Goal: Answer question/provide support: Share knowledge or assist other users

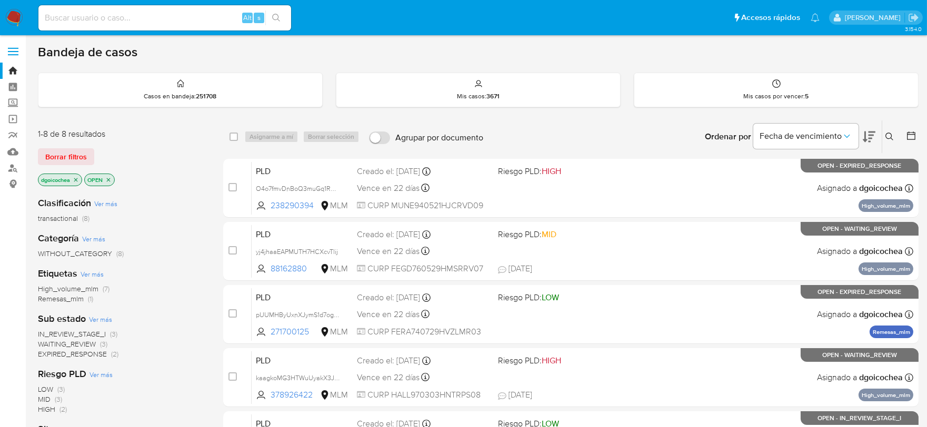
click at [82, 333] on span "IN_REVIEW_STAGE_I" at bounding box center [72, 334] width 68 height 11
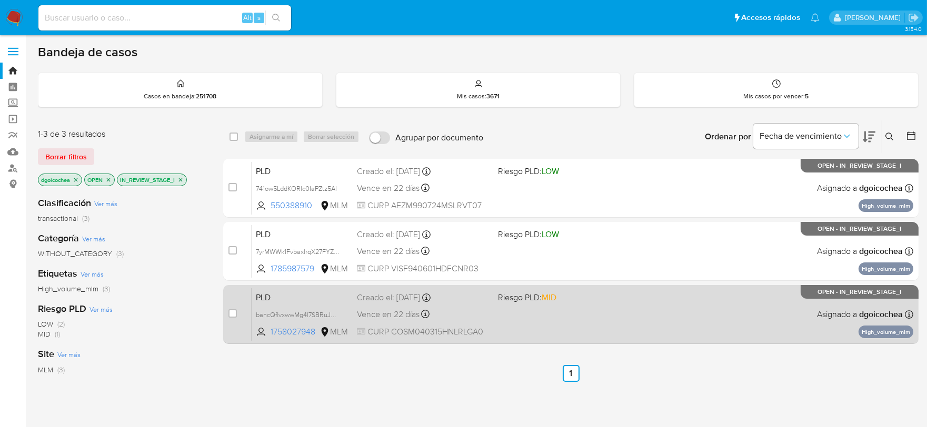
click at [265, 298] on span "PLD" at bounding box center [302, 297] width 93 height 14
drag, startPoint x: 265, startPoint y: 297, endPoint x: 252, endPoint y: 298, distance: 13.7
click at [252, 298] on div "PLD bancQflvxwwMg4l7SBRuJRzu 1758027948 MLM Riesgo PLD: MID Creado el: 12/07/20…" at bounding box center [582, 314] width 661 height 53
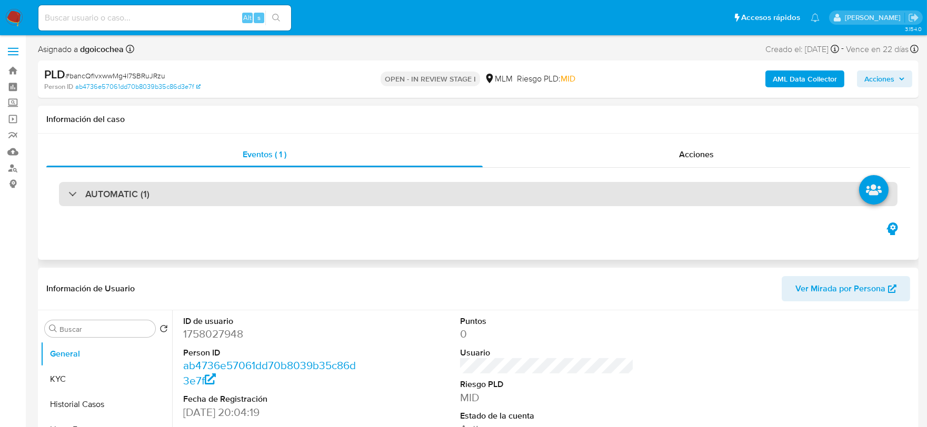
click at [128, 200] on h3 "AUTOMATIC (1)" at bounding box center [117, 194] width 64 height 12
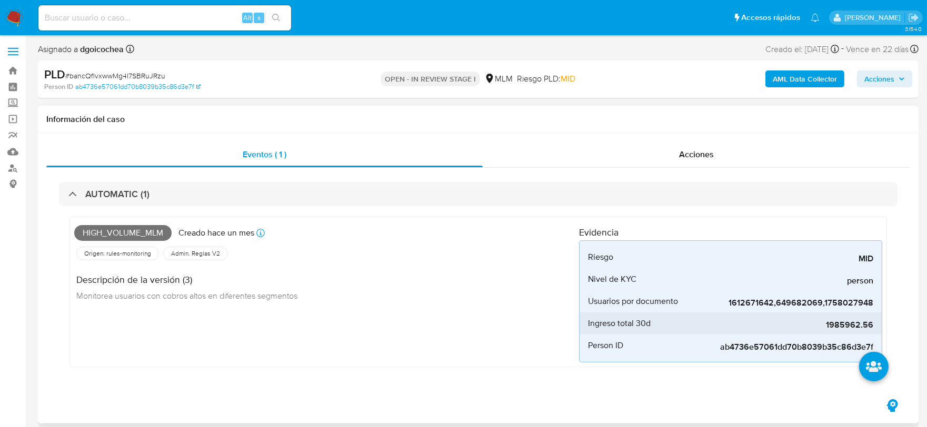
select select "10"
click at [842, 322] on span "1985962.56" at bounding box center [794, 325] width 158 height 11
copy span "1985962.56"
click at [488, 310] on div "High_volume_mlm Creado hace un mes Creado: 12/07/2025 03:03:59 Origen: rules-mo…" at bounding box center [326, 292] width 505 height 141
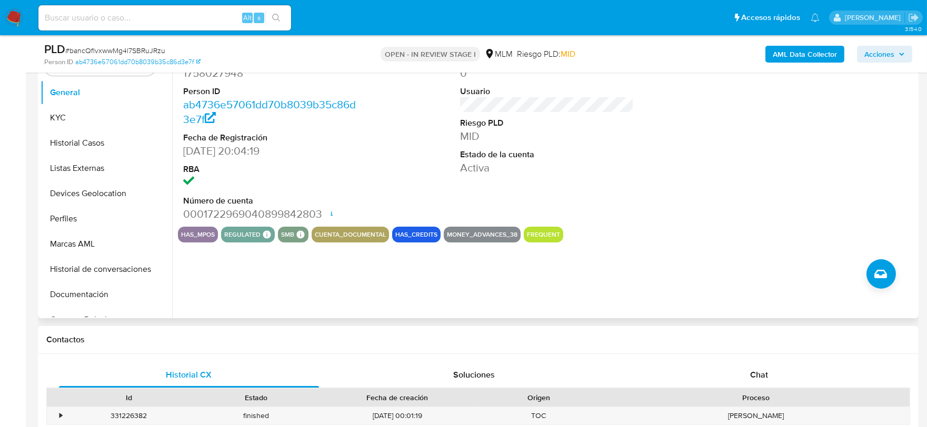
scroll to position [292, 0]
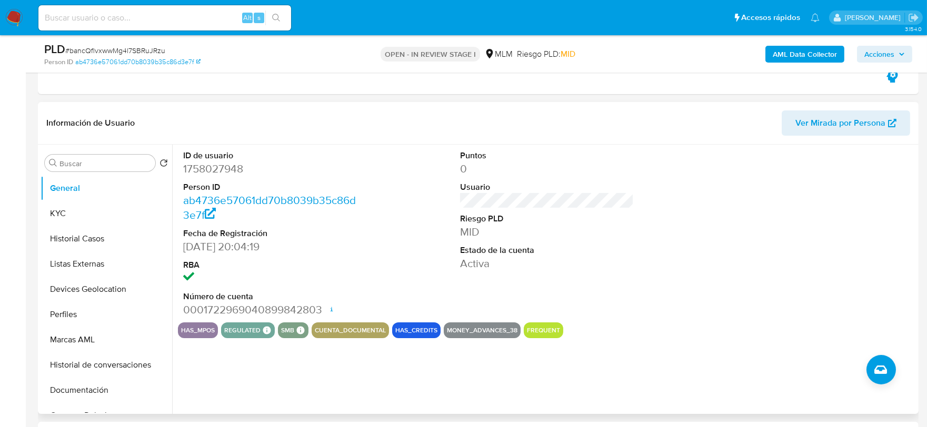
click at [735, 325] on div "has_mpos regulated Regulated MLM IFPE Evaluation Result COMPLIES User Regulated…" at bounding box center [547, 331] width 738 height 16
click at [68, 211] on button "KYC" at bounding box center [102, 213] width 123 height 25
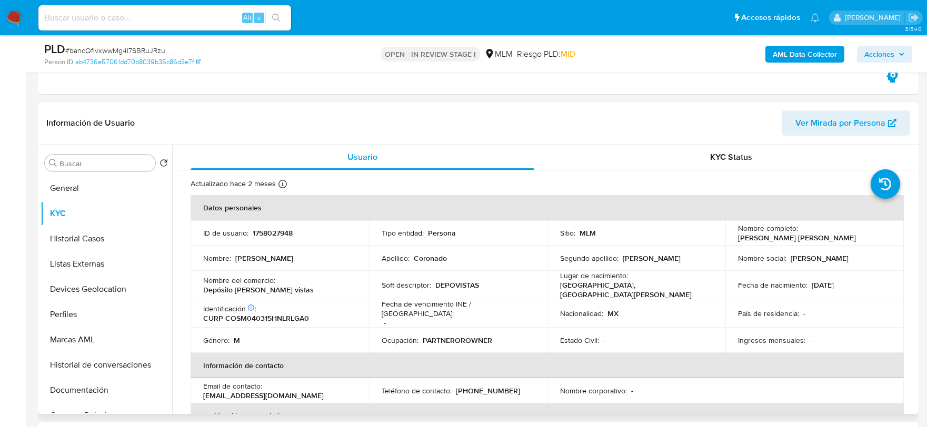
click at [175, 339] on div "Usuario KYC Status Actualizado hace 2 meses Creado: 04/04/2024 18:04:27 Actuali…" at bounding box center [543, 279] width 743 height 269
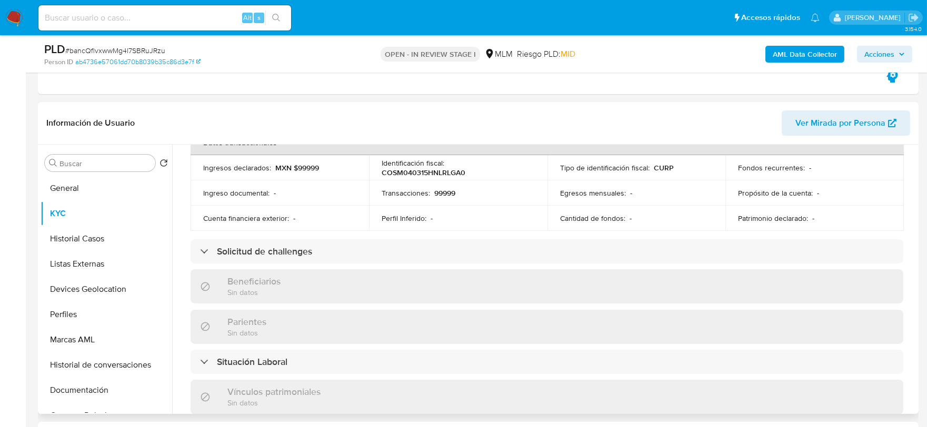
scroll to position [350, 0]
click at [176, 256] on div "Usuario KYC Status Actualizado hace 2 meses Creado: 04/04/2024 18:04:27 Actuali…" at bounding box center [543, 279] width 743 height 269
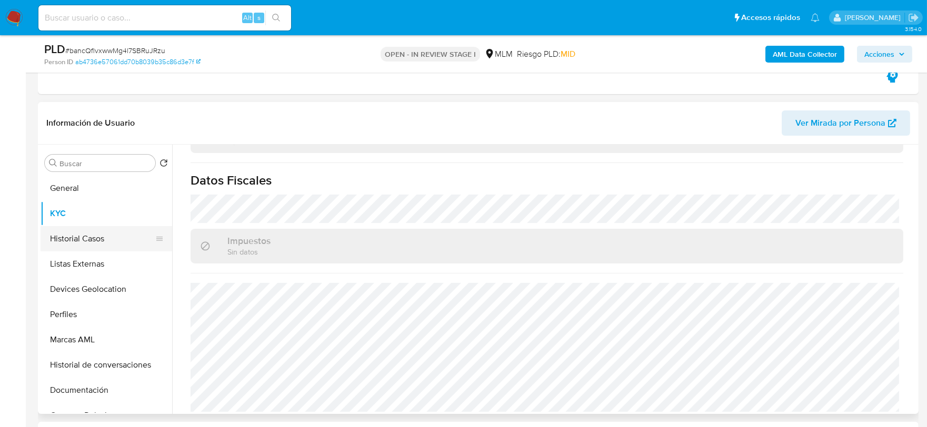
click at [79, 235] on button "Historial Casos" at bounding box center [102, 238] width 123 height 25
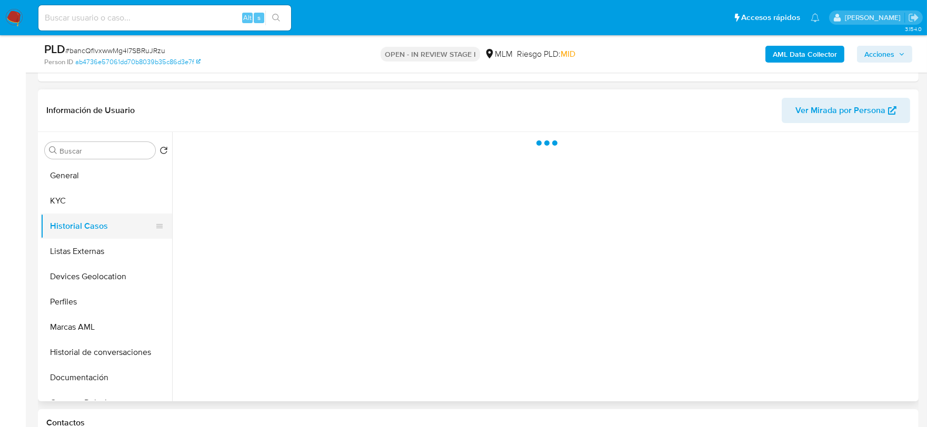
scroll to position [0, 0]
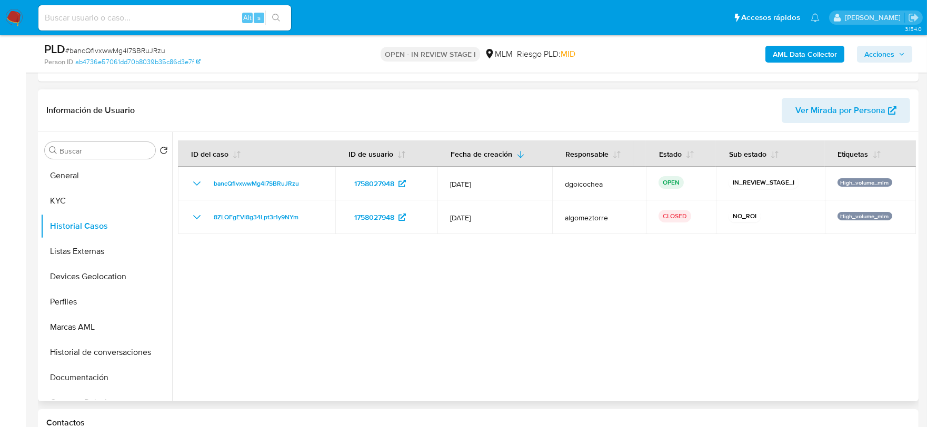
click at [398, 330] on div at bounding box center [543, 266] width 743 height 269
click at [87, 251] on button "Listas Externas" at bounding box center [102, 251] width 123 height 25
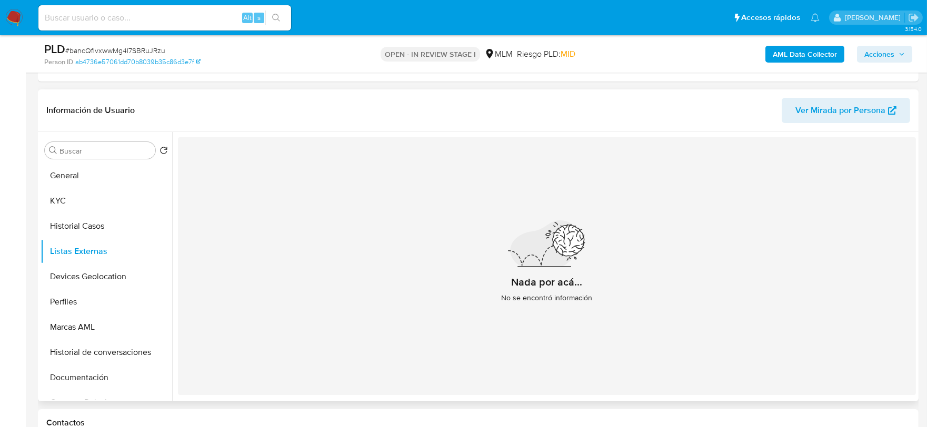
click at [349, 257] on div "Nada por acá... No se encontró información" at bounding box center [547, 266] width 738 height 258
click at [124, 277] on button "Devices Geolocation" at bounding box center [102, 276] width 123 height 25
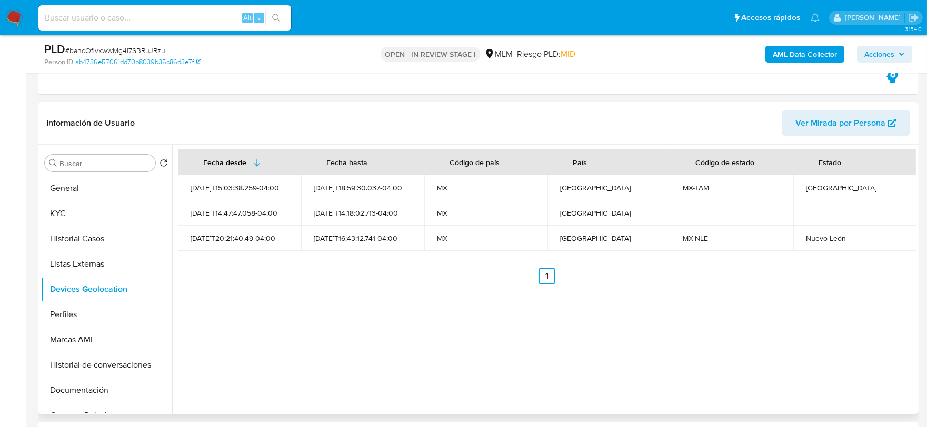
click at [476, 277] on ul "Anterior 1 Siguiente" at bounding box center [547, 276] width 738 height 17
click at [120, 316] on button "Perfiles" at bounding box center [102, 314] width 123 height 25
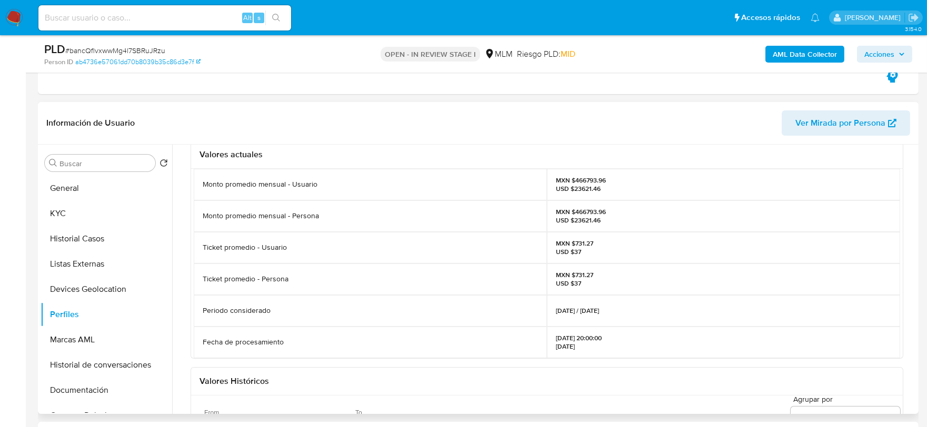
scroll to position [58, 0]
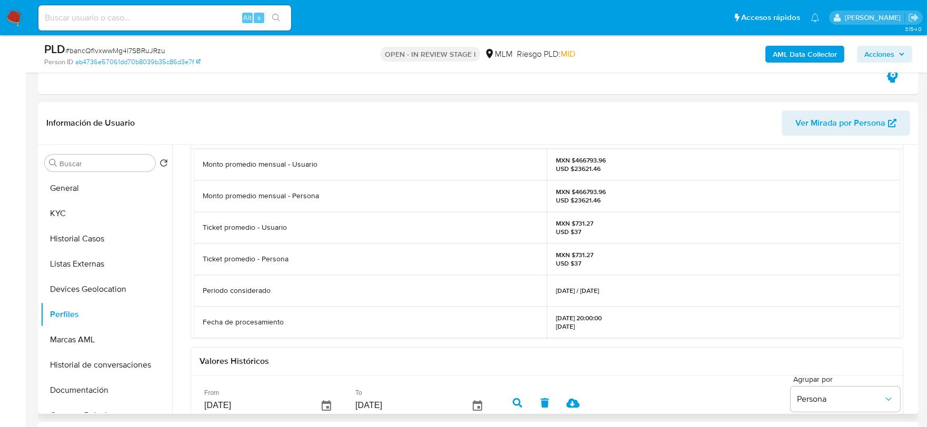
click at [188, 282] on div "Valores actuales Monto promedio mensual - Usuario MXN $466793.96 USD $23621.46 …" at bounding box center [547, 366] width 738 height 509
drag, startPoint x: 92, startPoint y: 334, endPoint x: 93, endPoint y: 342, distance: 8.0
click at [92, 334] on button "Marcas AML" at bounding box center [107, 339] width 132 height 25
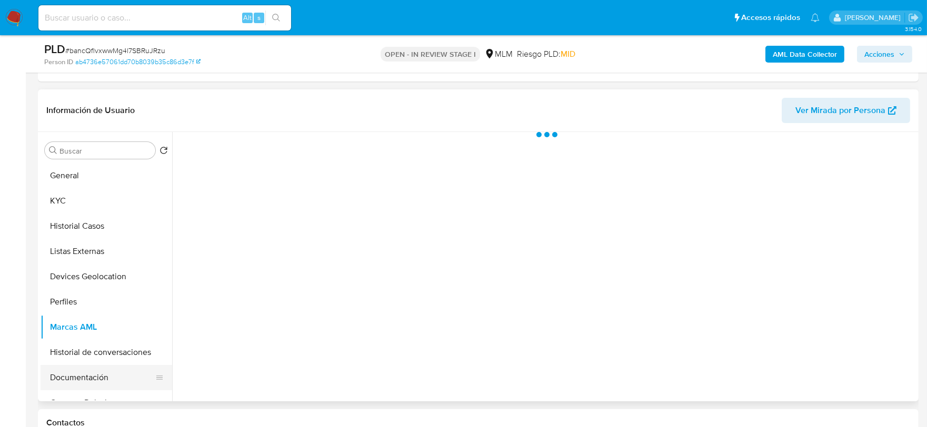
scroll to position [0, 0]
click at [95, 376] on button "Documentación" at bounding box center [102, 377] width 123 height 25
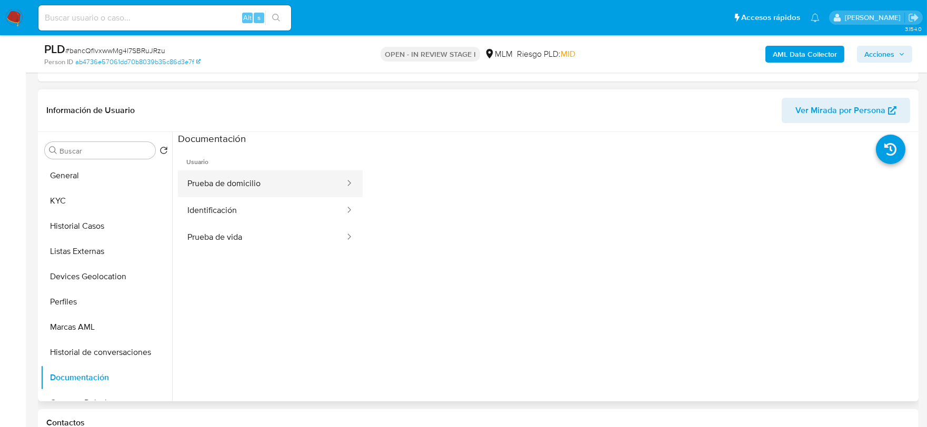
click at [258, 190] on button "Prueba de domicilio" at bounding box center [262, 183] width 168 height 27
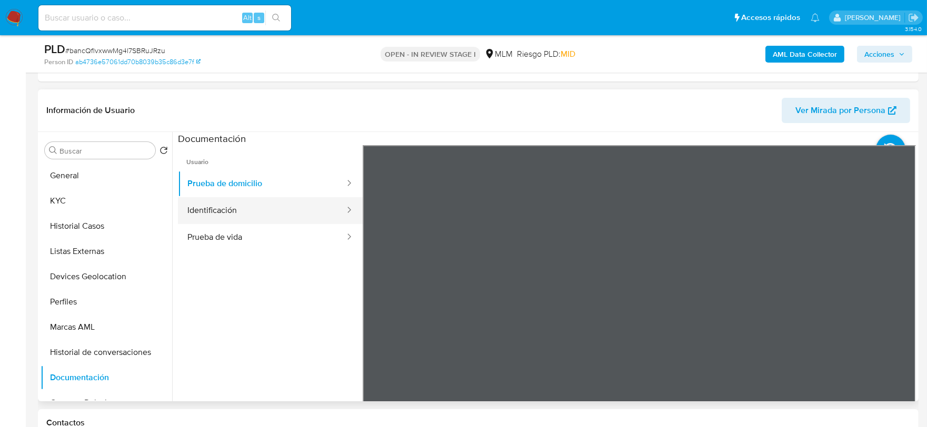
click at [313, 202] on button "Identificación" at bounding box center [262, 210] width 168 height 27
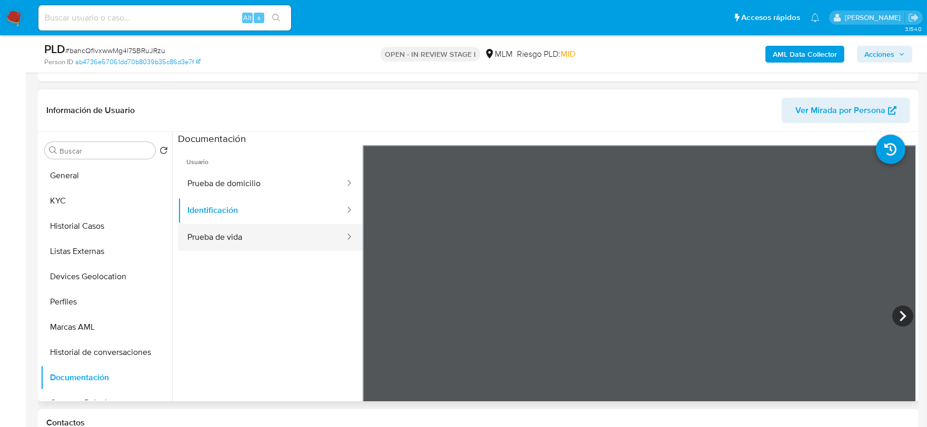
click at [265, 251] on button "Prueba de vida" at bounding box center [262, 237] width 168 height 27
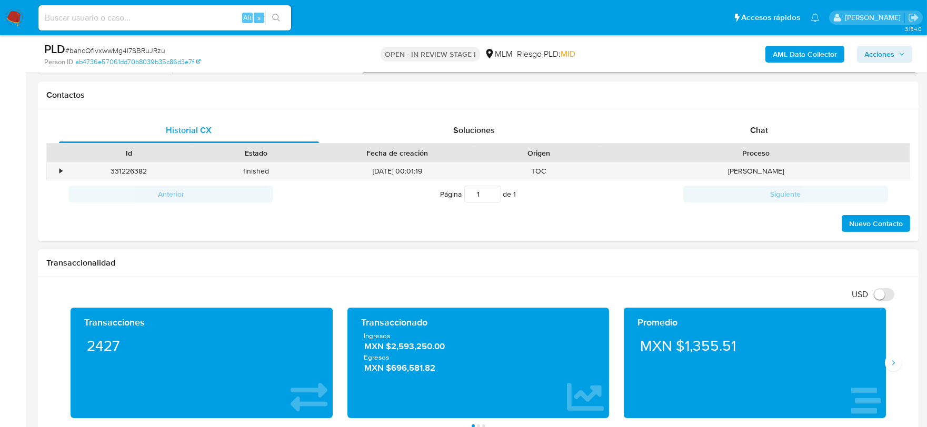
scroll to position [760, 0]
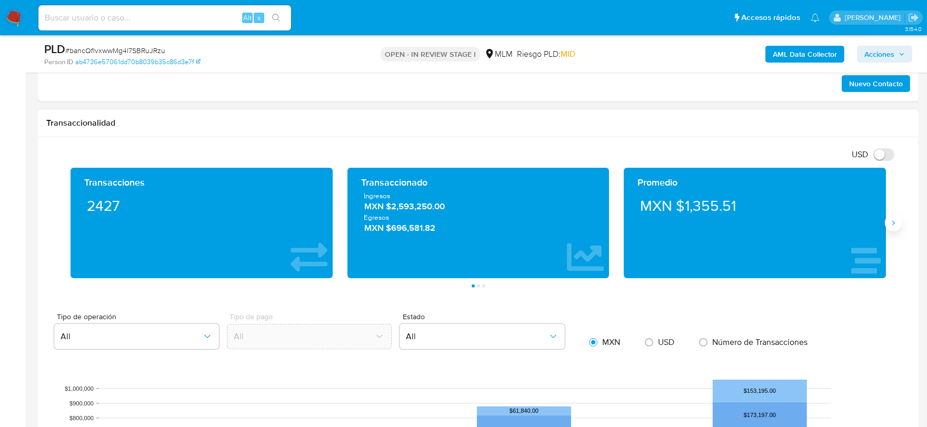
click at [893, 227] on icon "Siguiente" at bounding box center [893, 223] width 8 height 8
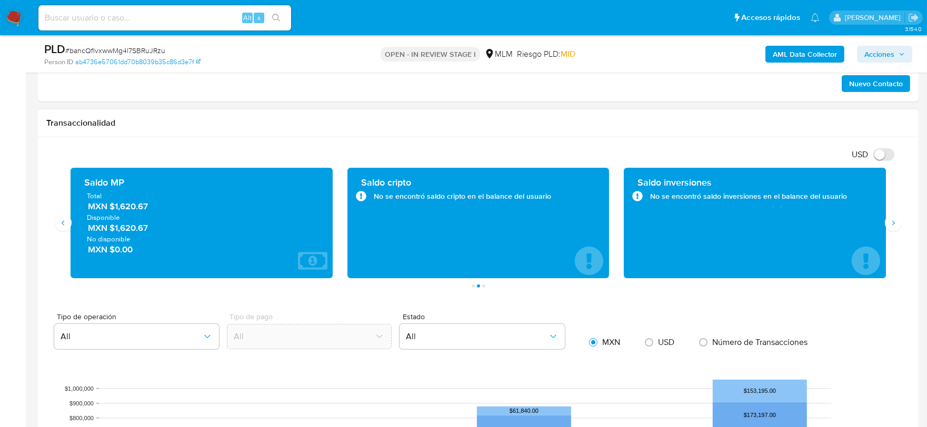
click at [129, 22] on input at bounding box center [164, 18] width 253 height 14
paste input "575656333"
type input "575656333"
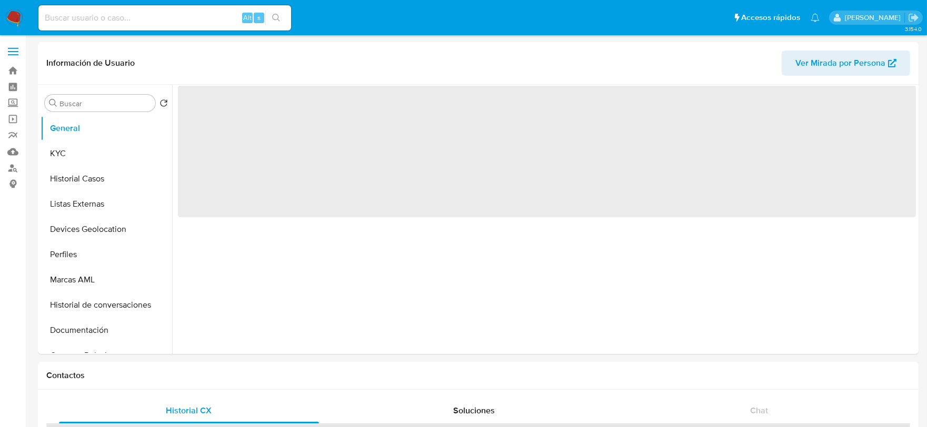
select select "10"
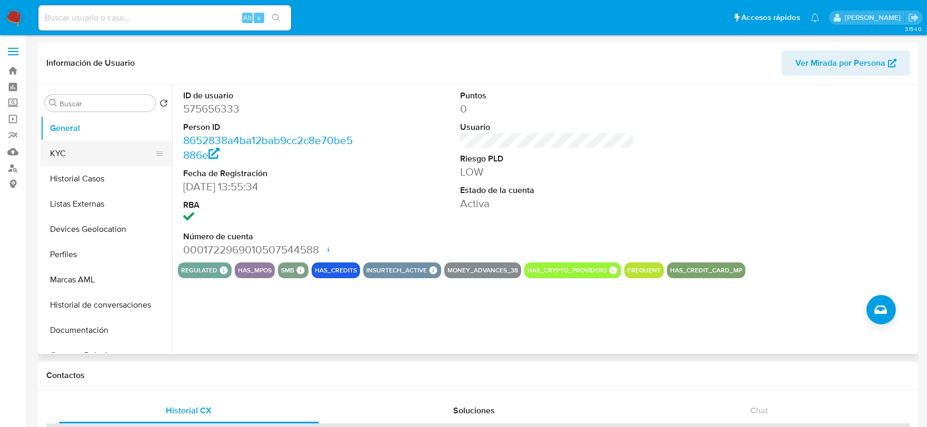
click at [107, 149] on button "KYC" at bounding box center [102, 153] width 123 height 25
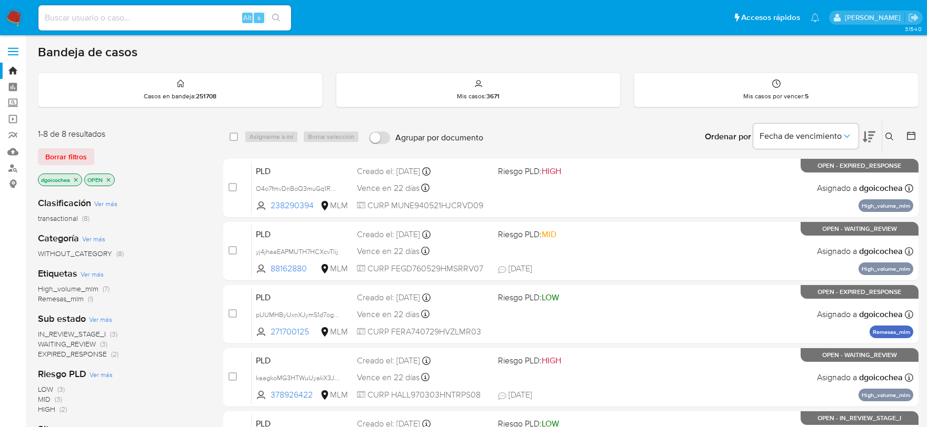
click at [92, 333] on span "IN_REVIEW_STAGE_I" at bounding box center [72, 334] width 68 height 11
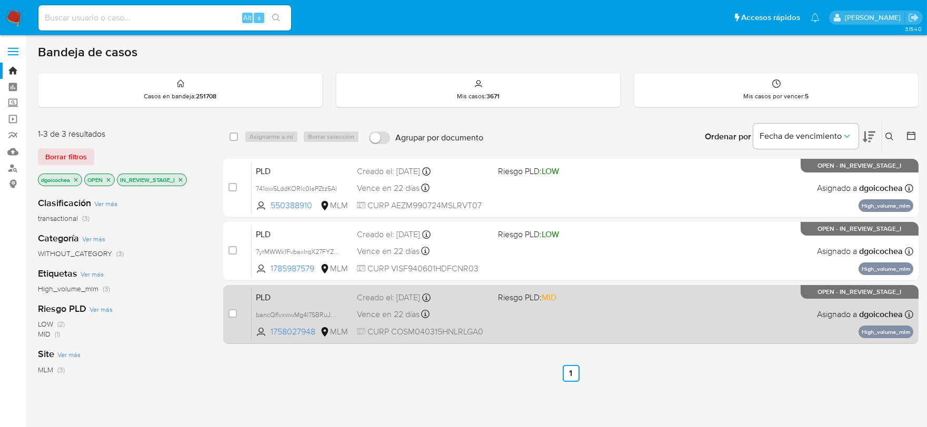
click at [265, 295] on span "PLD" at bounding box center [302, 297] width 93 height 14
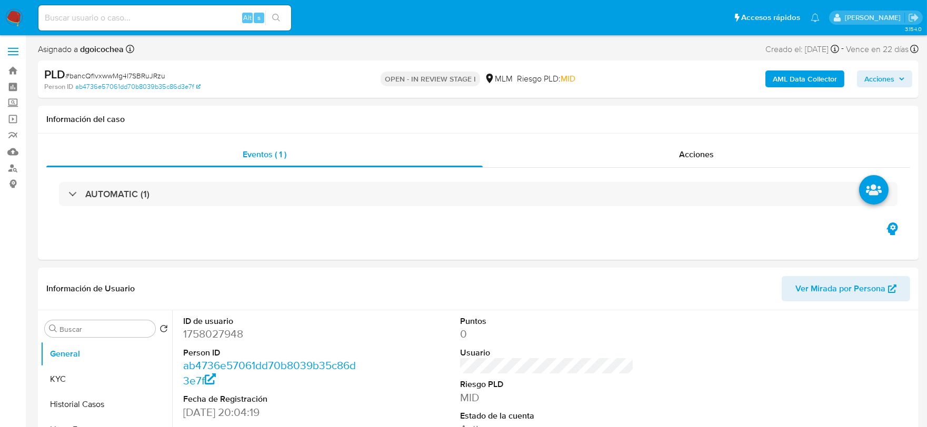
select select "10"
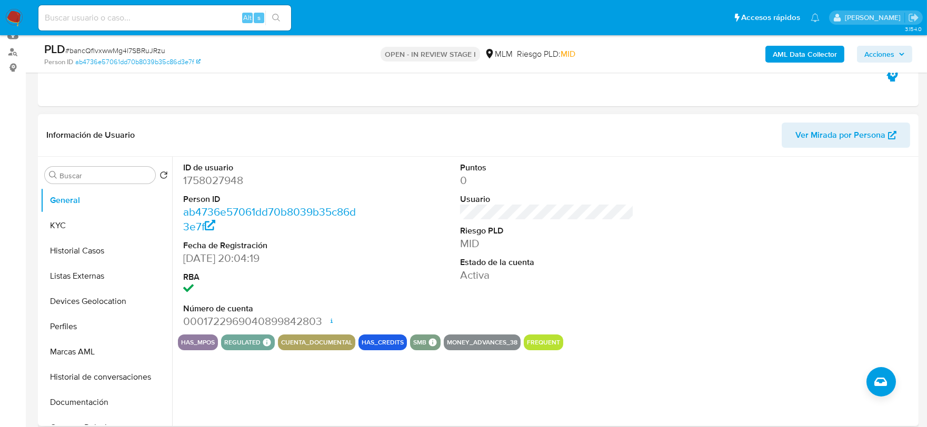
scroll to position [117, 0]
click at [76, 225] on button "KYC" at bounding box center [102, 225] width 123 height 25
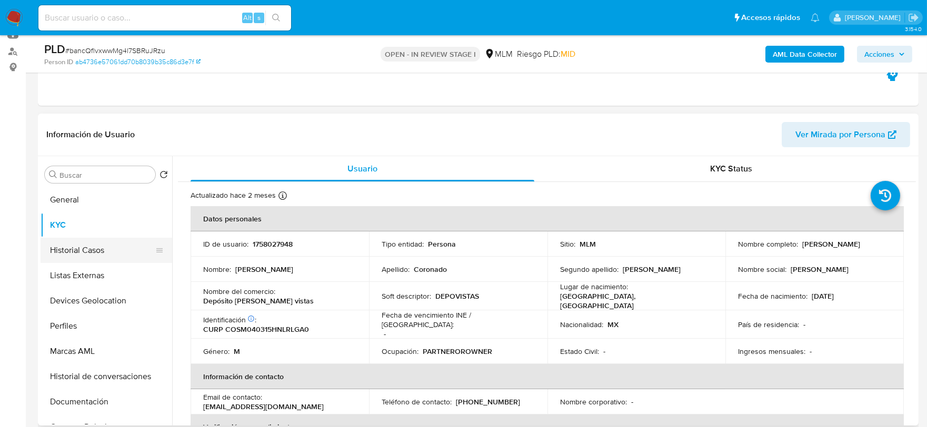
click at [100, 244] on button "Historial Casos" at bounding box center [102, 250] width 123 height 25
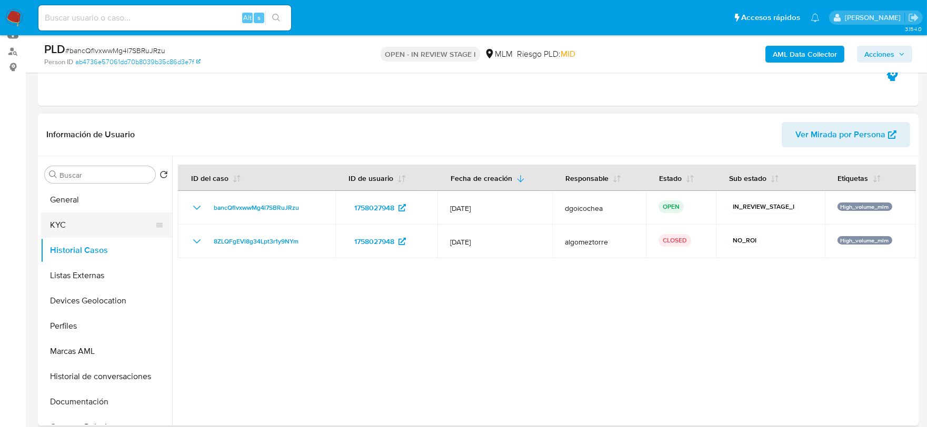
click at [88, 232] on button "KYC" at bounding box center [102, 225] width 123 height 25
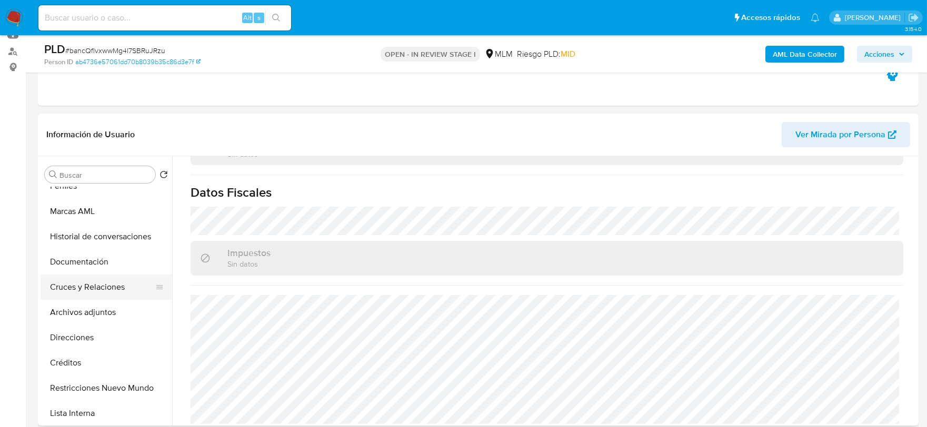
scroll to position [175, 0]
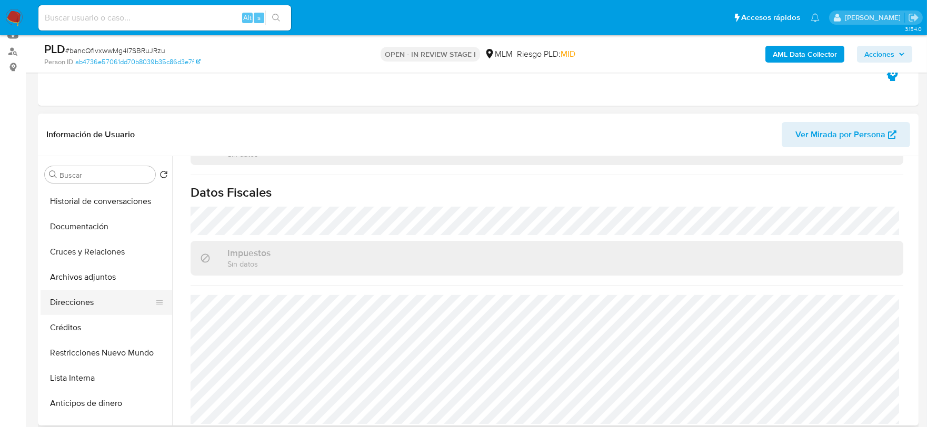
click at [79, 305] on button "Direcciones" at bounding box center [102, 302] width 123 height 25
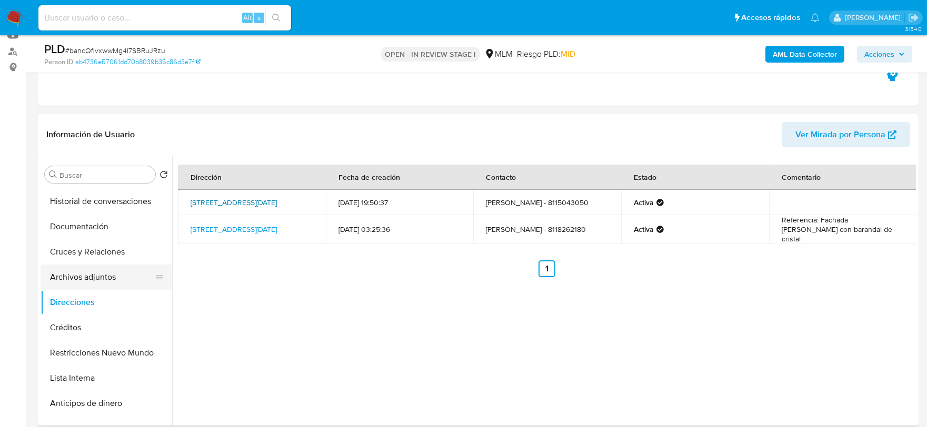
scroll to position [0, 0]
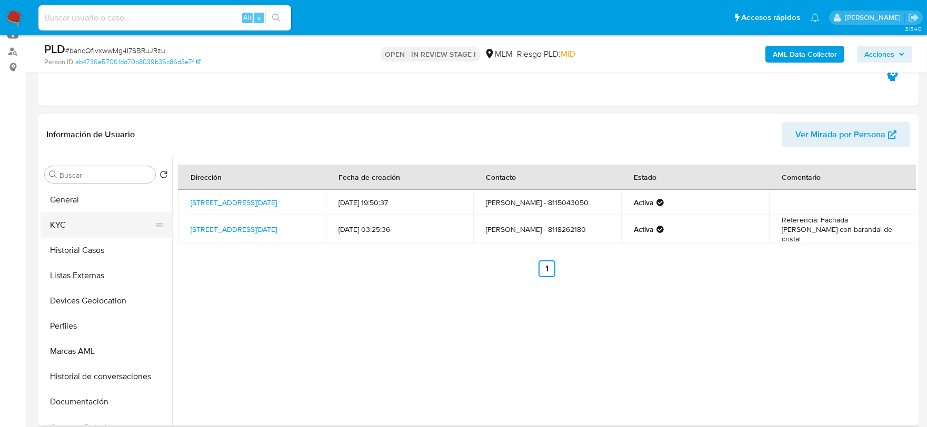
click at [78, 227] on button "KYC" at bounding box center [102, 225] width 123 height 25
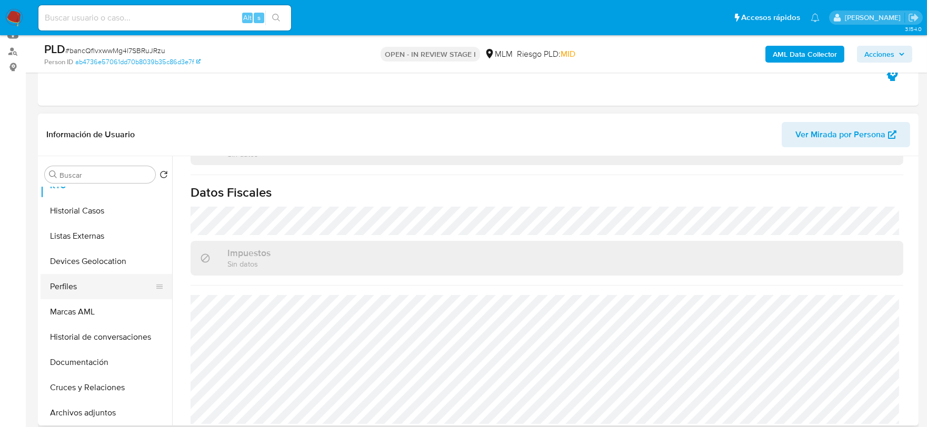
scroll to position [58, 0]
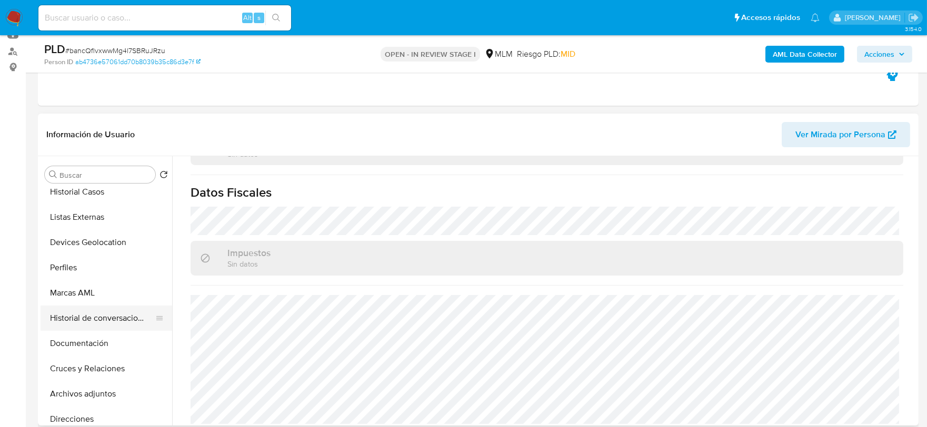
click at [107, 308] on button "Historial de conversaciones" at bounding box center [102, 318] width 123 height 25
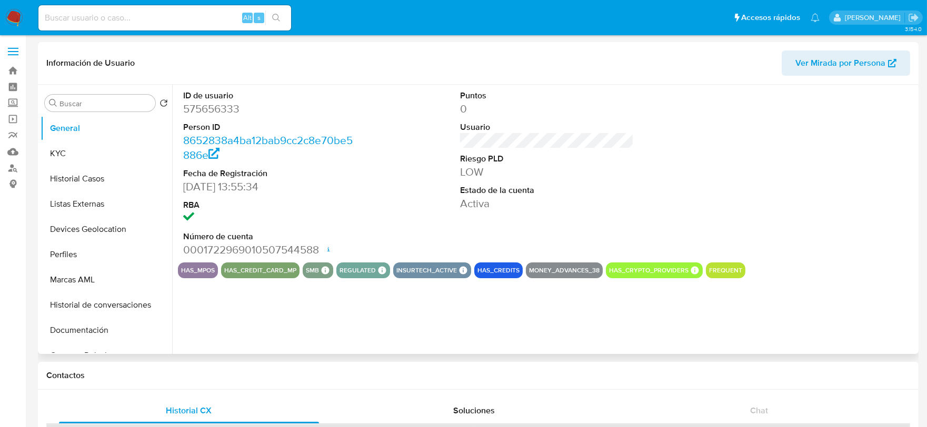
select select "10"
click at [75, 149] on button "KYC" at bounding box center [102, 153] width 123 height 25
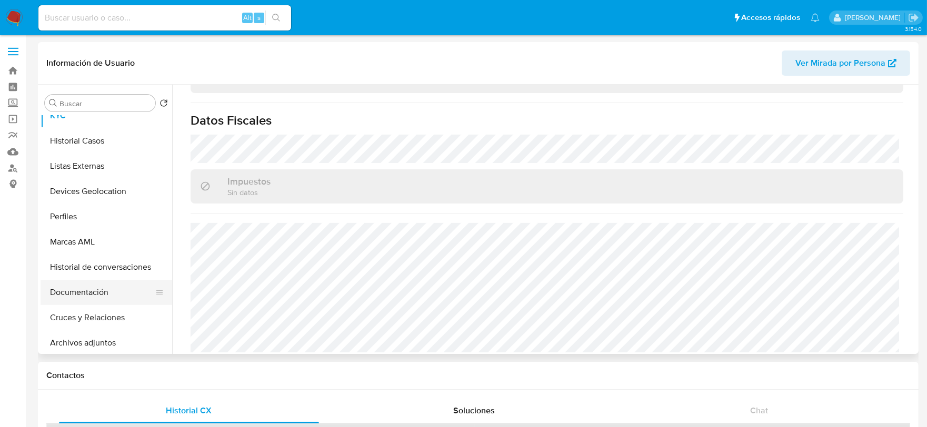
scroll to position [58, 0]
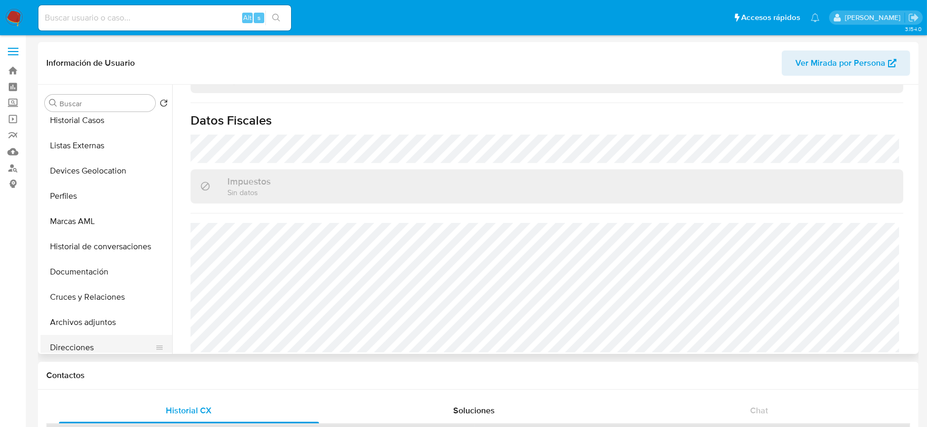
click at [101, 344] on button "Direcciones" at bounding box center [102, 347] width 123 height 25
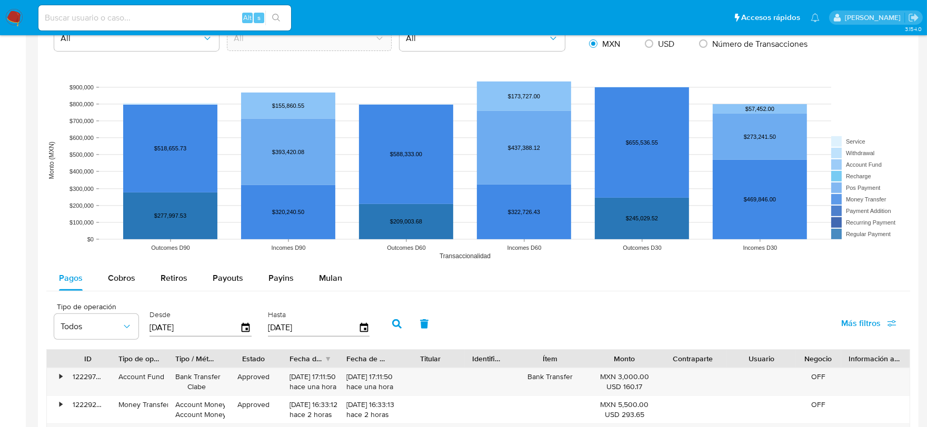
scroll to position [935, 0]
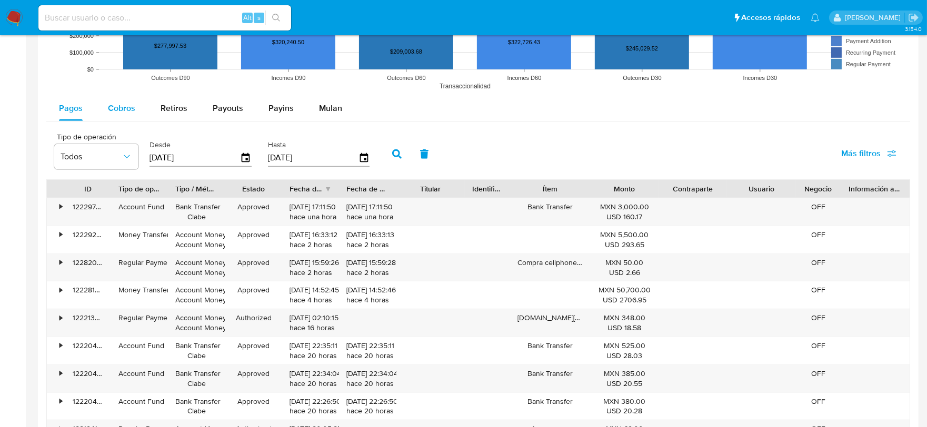
click at [105, 107] on button "Cobros" at bounding box center [121, 108] width 53 height 25
select select "10"
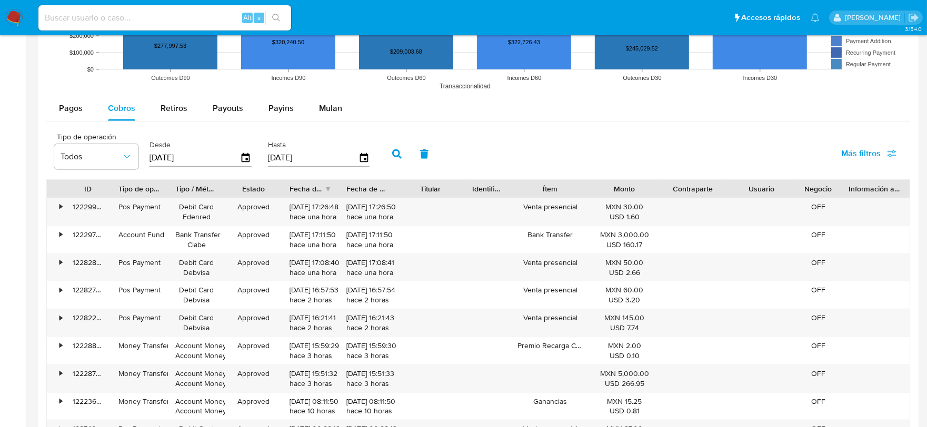
scroll to position [1169, 0]
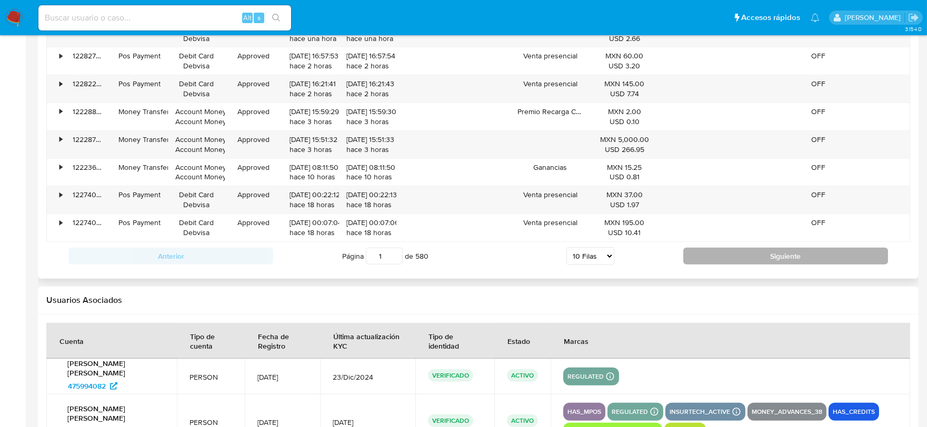
click at [780, 250] on button "Siguiente" at bounding box center [785, 256] width 205 height 17
type input "2"
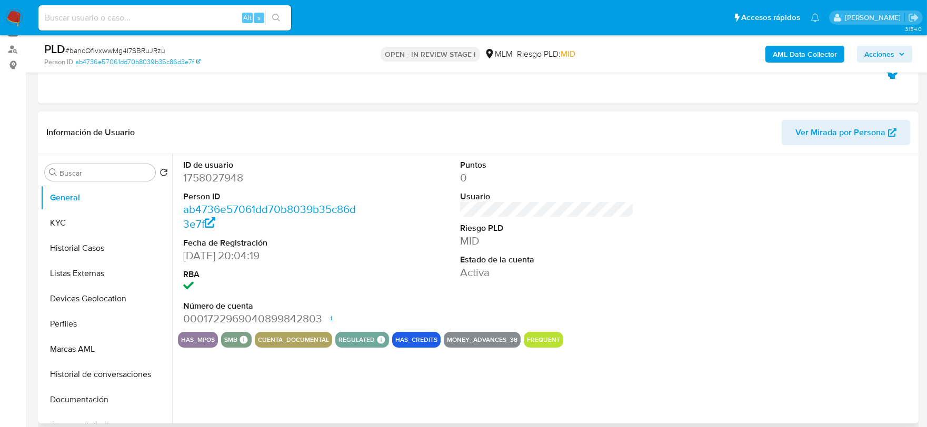
scroll to position [175, 0]
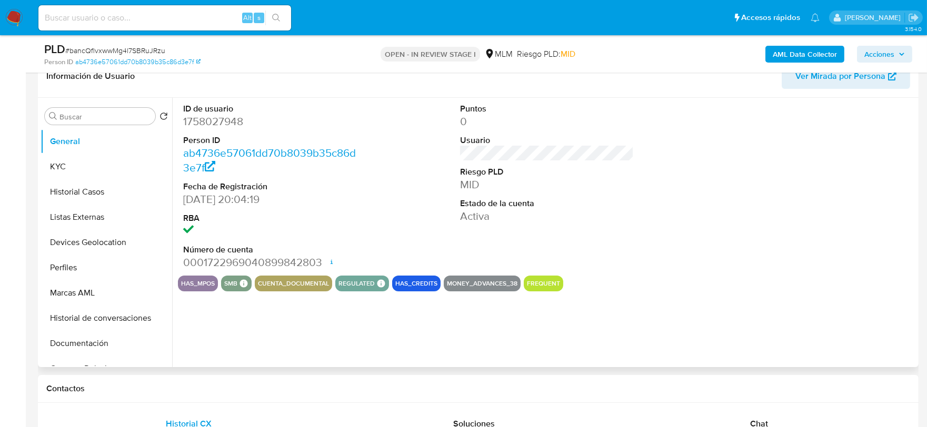
click at [660, 233] on div "ID de usuario 1758027948 Person ID ab4736e57061dd70b8039b35c86d3e7f Fecha de Re…" at bounding box center [547, 187] width 738 height 178
select select "10"
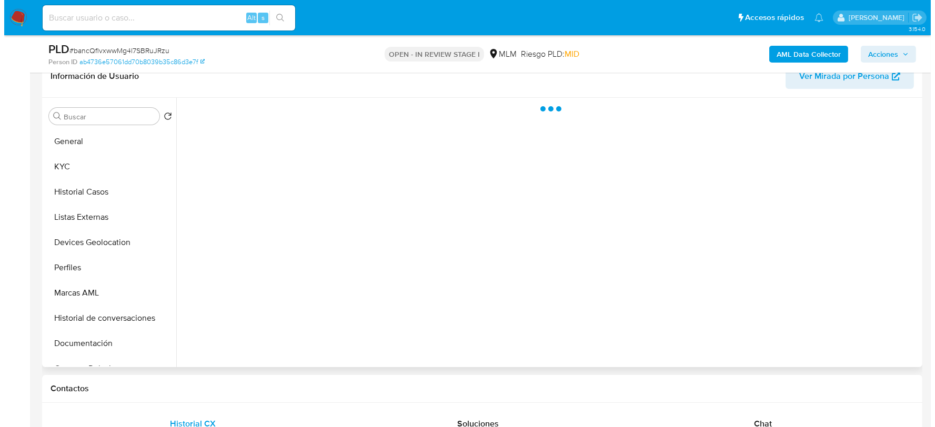
scroll to position [172, 0]
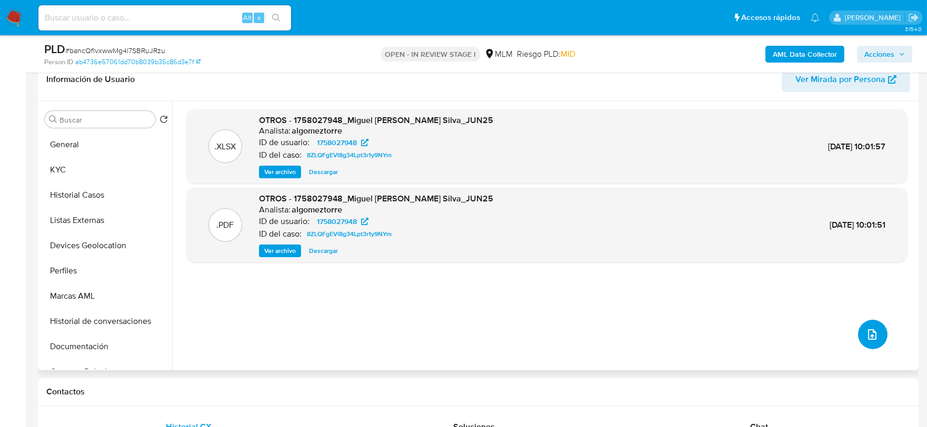
click at [866, 338] on icon "upload-file" at bounding box center [872, 334] width 13 height 13
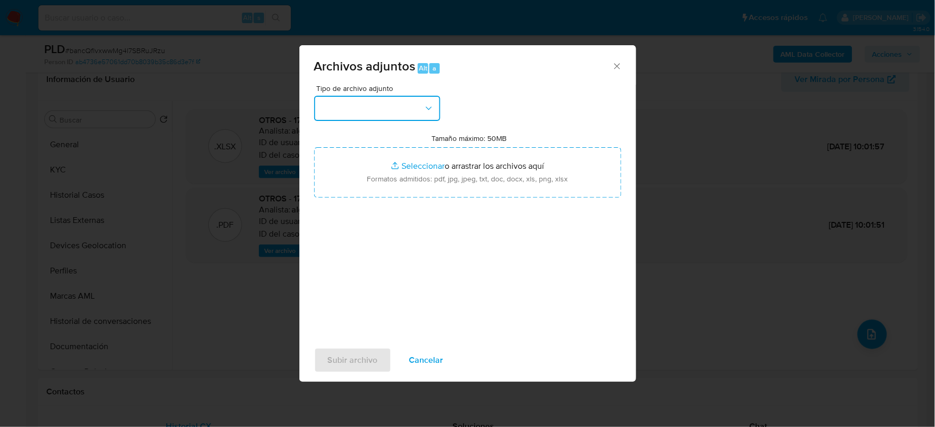
click at [382, 102] on button "button" at bounding box center [377, 108] width 126 height 25
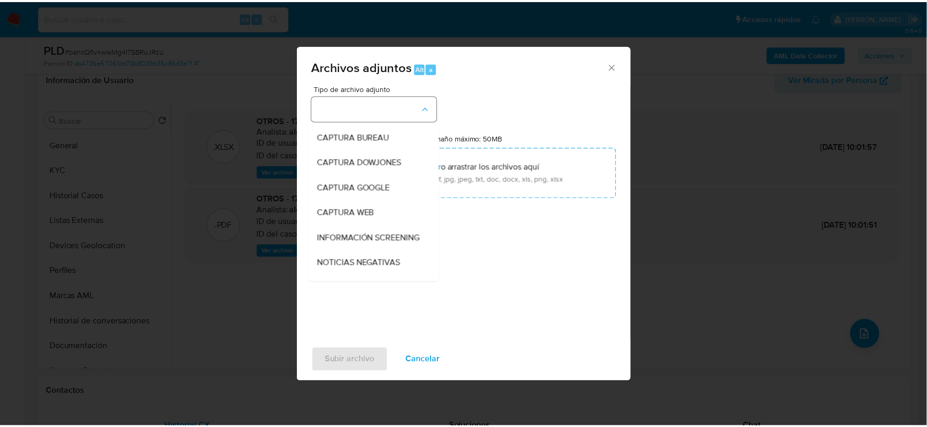
scroll to position [80, 0]
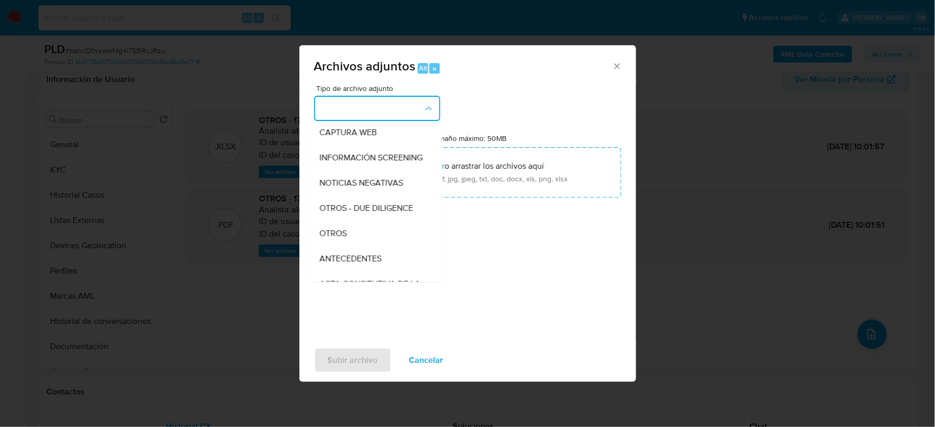
drag, startPoint x: 351, startPoint y: 235, endPoint x: 346, endPoint y: 240, distance: 6.7
click at [349, 237] on div "OTROS" at bounding box center [373, 232] width 107 height 25
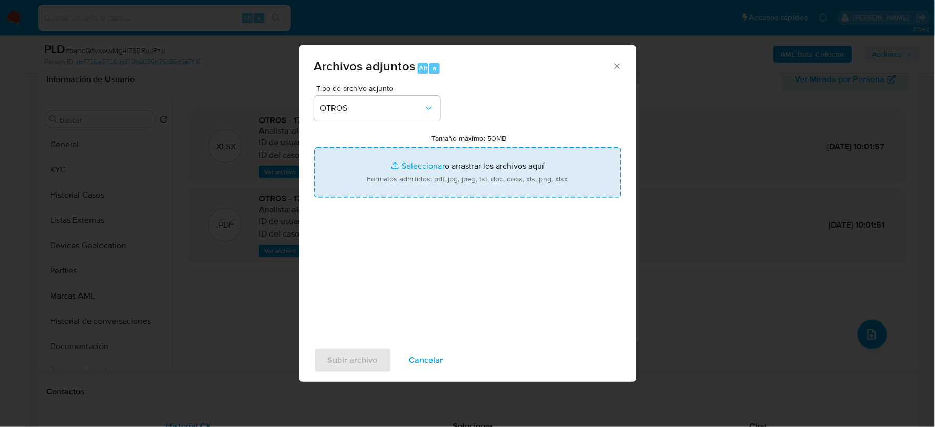
type input "C:\fakepath\1758027948_MIGUEL CORONADO_JUL2025.pdf"
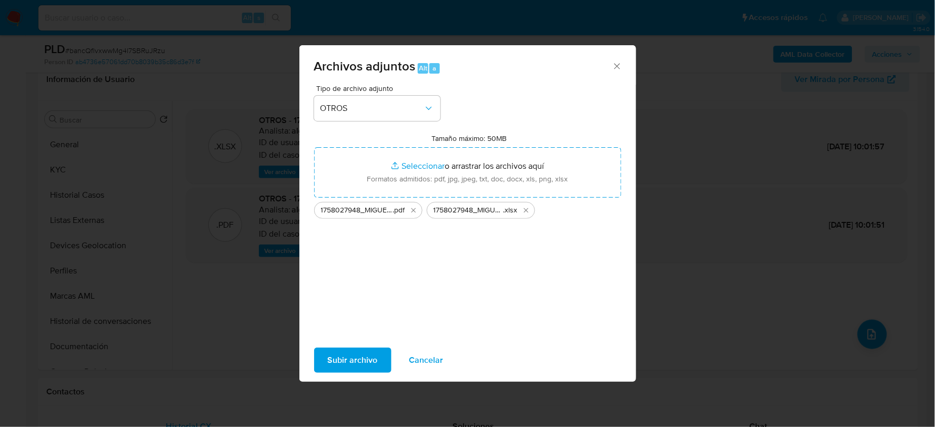
click at [350, 359] on span "Subir archivo" at bounding box center [353, 360] width 50 height 23
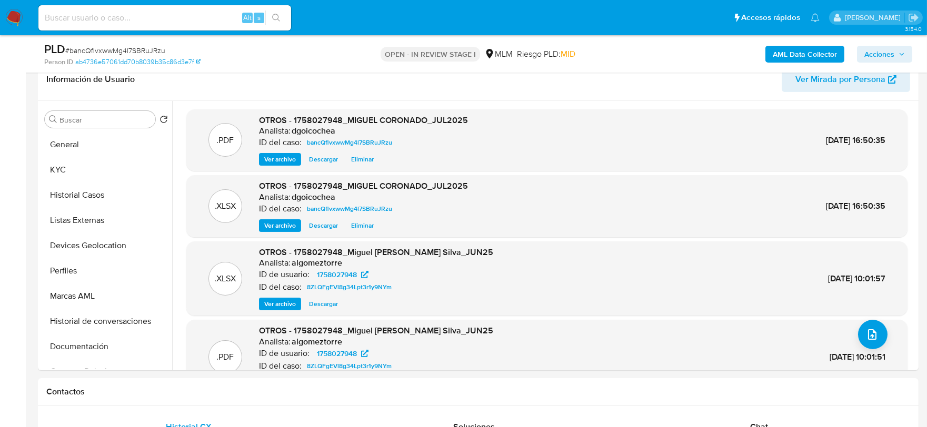
click at [891, 54] on span "Acciones" at bounding box center [879, 54] width 30 height 17
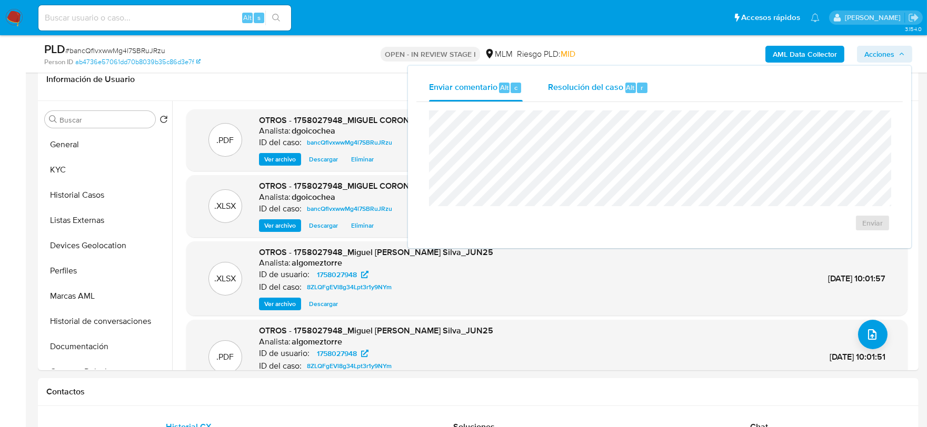
click at [576, 87] on span "Resolución del caso" at bounding box center [585, 87] width 75 height 12
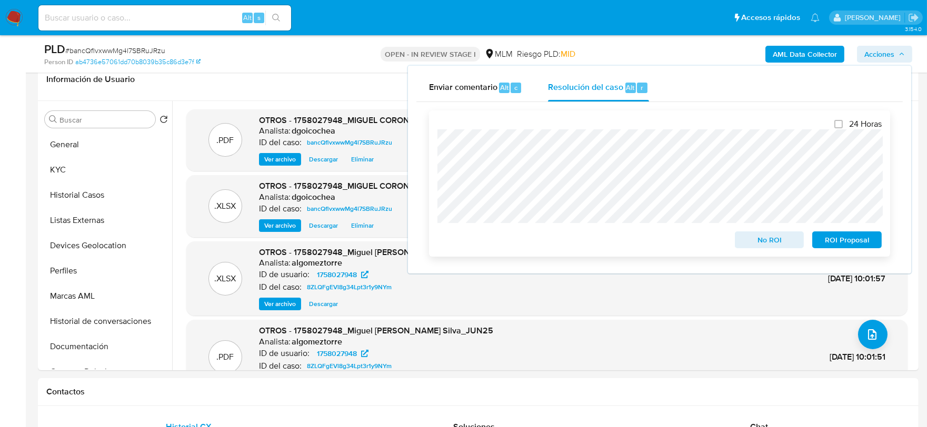
click at [777, 247] on span "No ROI" at bounding box center [769, 240] width 55 height 15
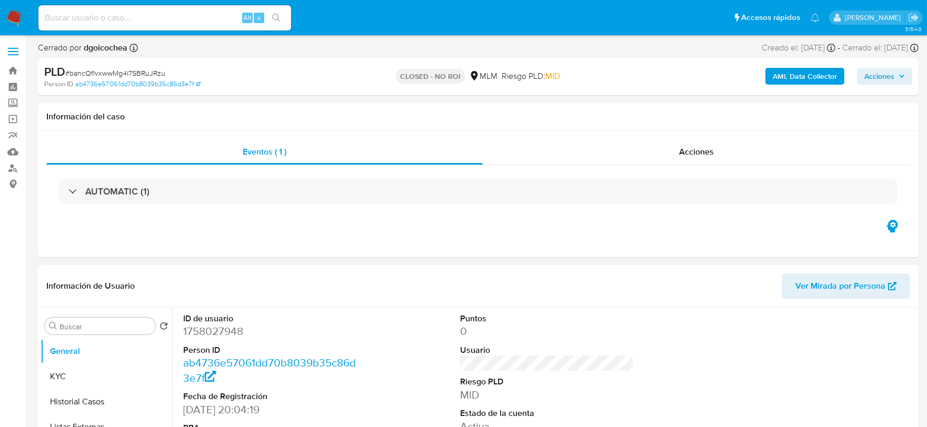
select select "10"
click at [14, 16] on img at bounding box center [14, 18] width 18 height 18
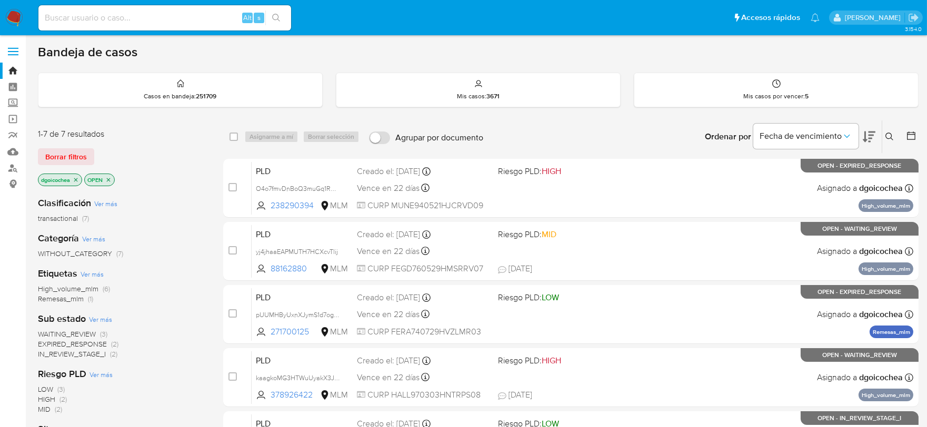
click at [86, 357] on span "IN_REVIEW_STAGE_I" at bounding box center [72, 354] width 68 height 11
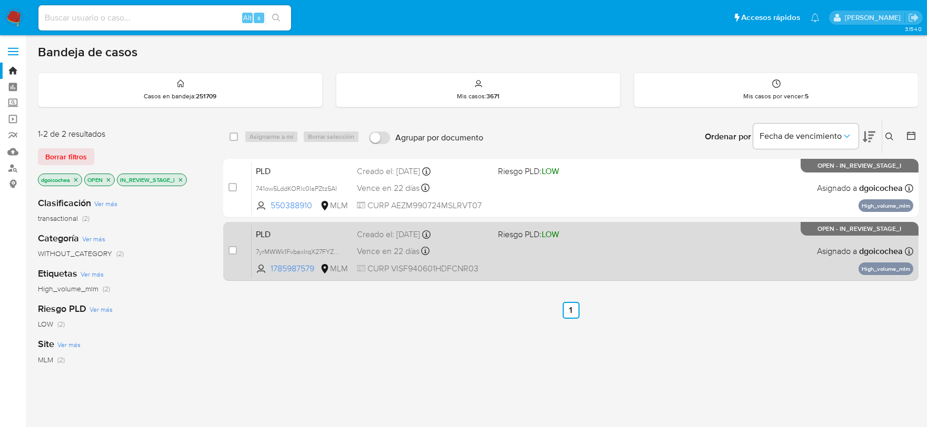
click at [267, 233] on span "PLD" at bounding box center [302, 234] width 93 height 14
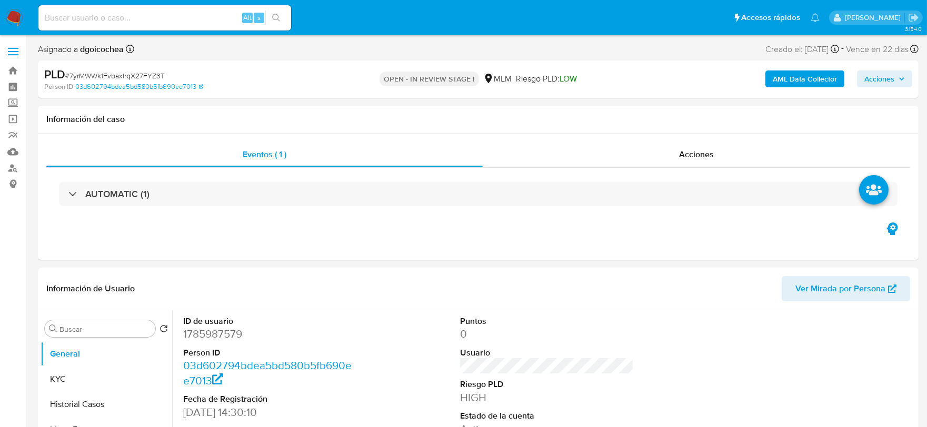
select select "10"
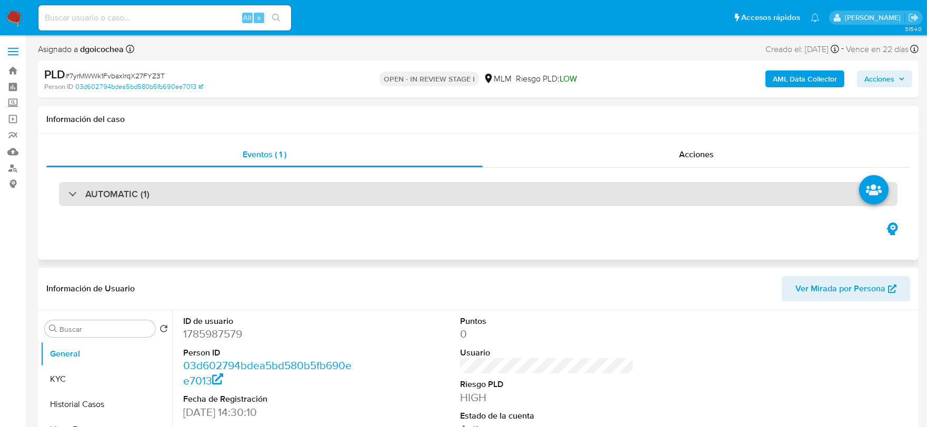
click at [80, 188] on div "AUTOMATIC (1)" at bounding box center [108, 194] width 81 height 12
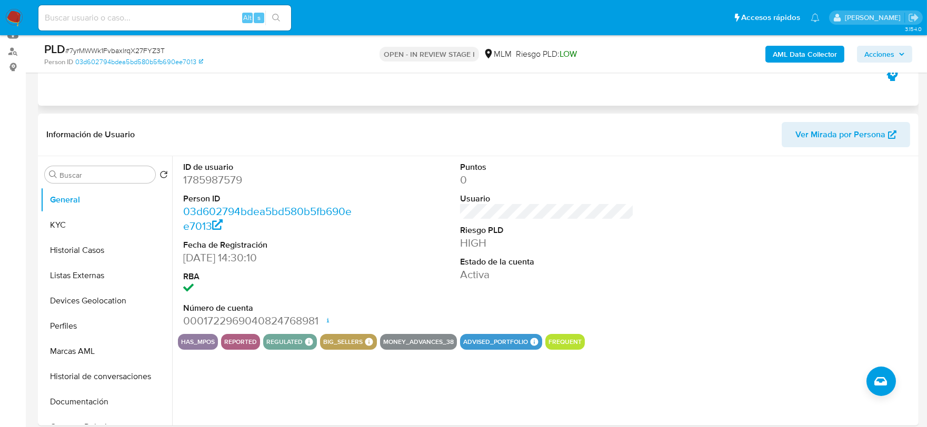
scroll to position [46, 0]
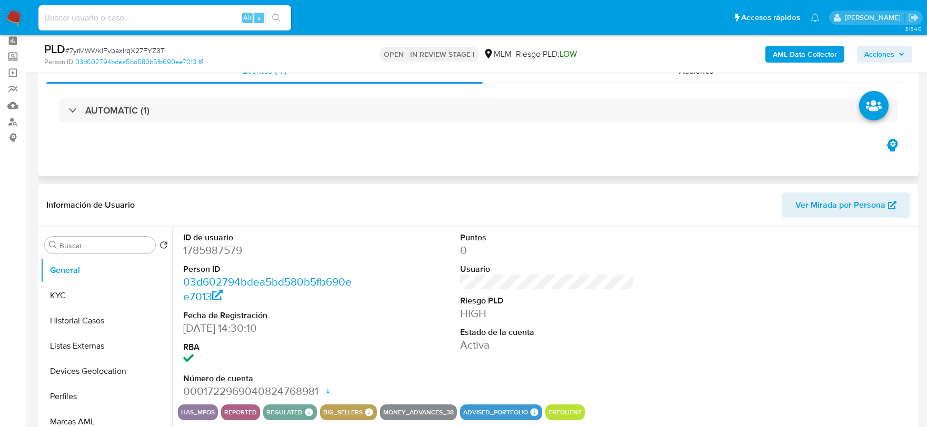
select select "10"
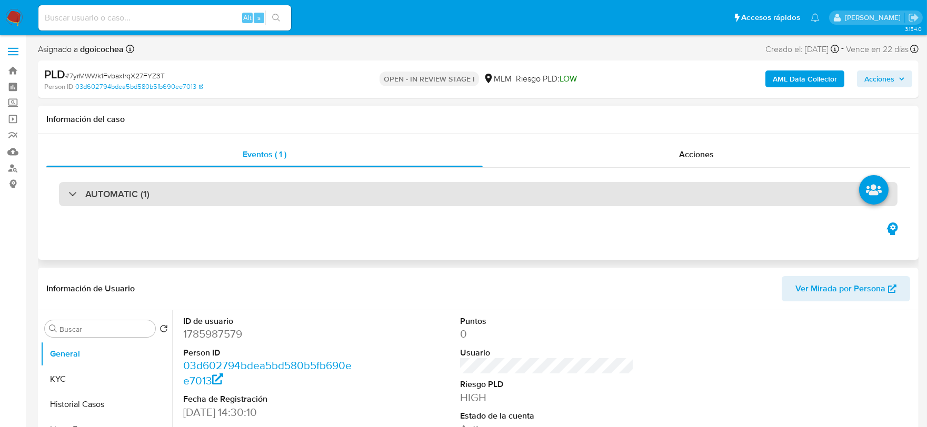
click at [135, 189] on h3 "AUTOMATIC (1)" at bounding box center [117, 194] width 64 height 12
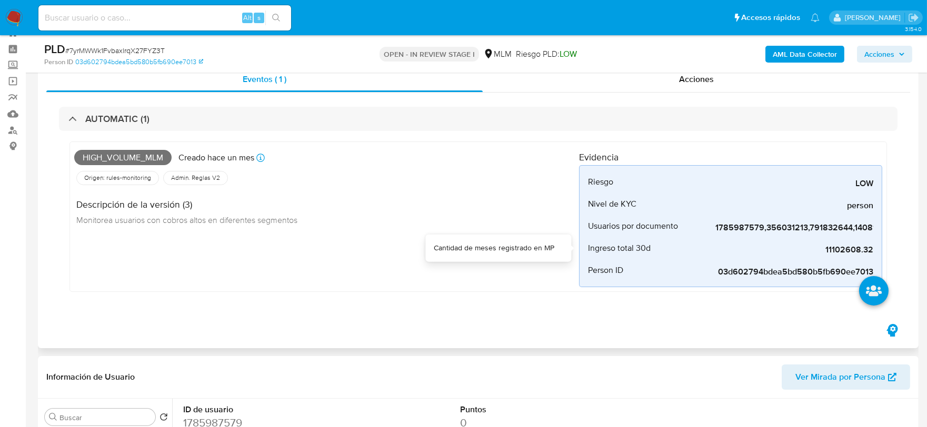
scroll to position [58, 0]
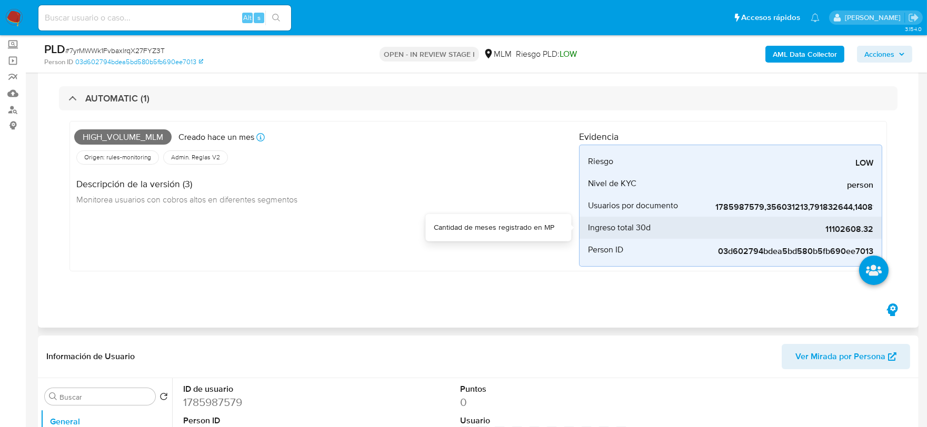
click at [854, 232] on span "11102608.32" at bounding box center [794, 229] width 158 height 11
click at [853, 232] on span "11102608.32" at bounding box center [794, 229] width 158 height 11
copy span "11102608.32"
click at [357, 230] on div "High_volume_mlm Creado [DATE] Creado: [DATE] 03:04:06 Origen: rules-monitoring …" at bounding box center [326, 196] width 505 height 141
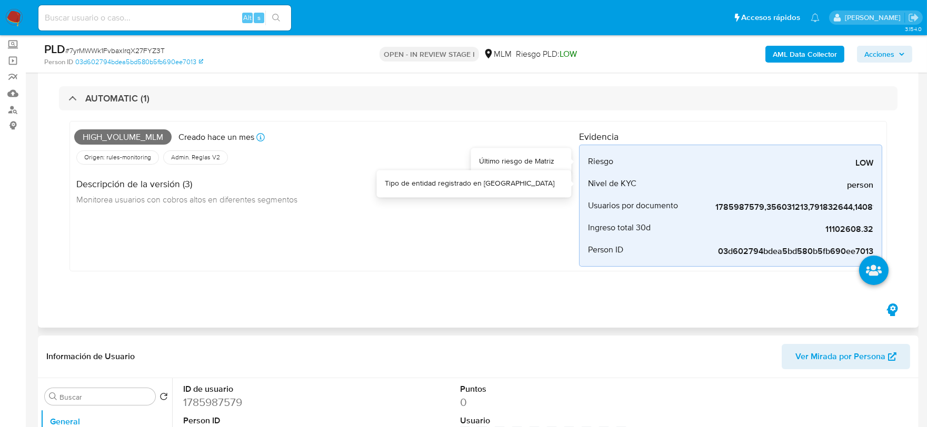
drag, startPoint x: 453, startPoint y: 235, endPoint x: 471, endPoint y: 233, distance: 18.5
click at [463, 234] on div "High_volume_mlm Creado [DATE] Creado: [DATE] 03:04:06 Origen: rules-monitoring …" at bounding box center [326, 196] width 505 height 141
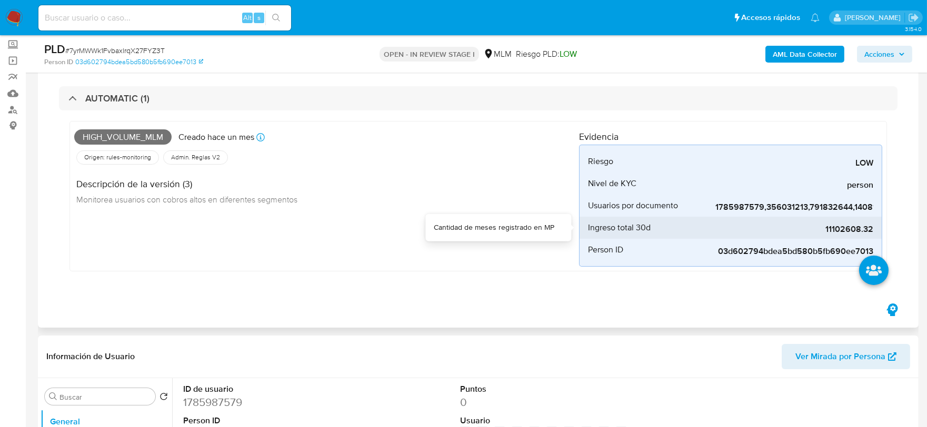
click at [843, 227] on span "11102608.32" at bounding box center [794, 229] width 158 height 11
copy span "11102608.32"
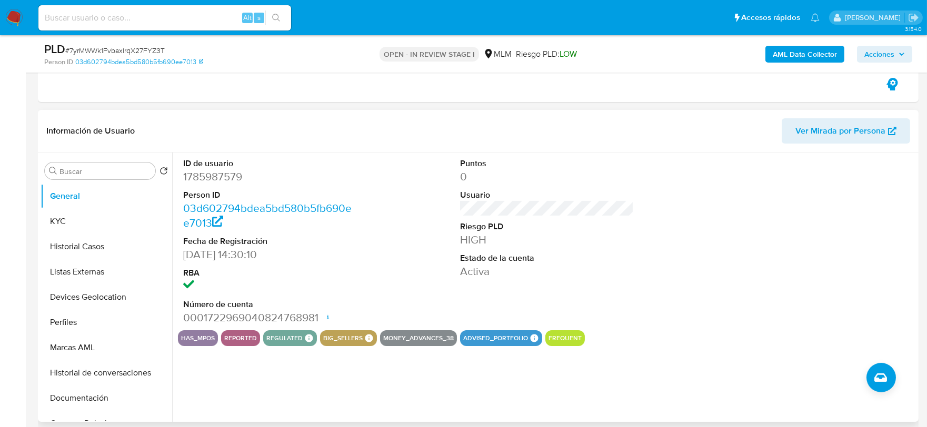
scroll to position [350, 0]
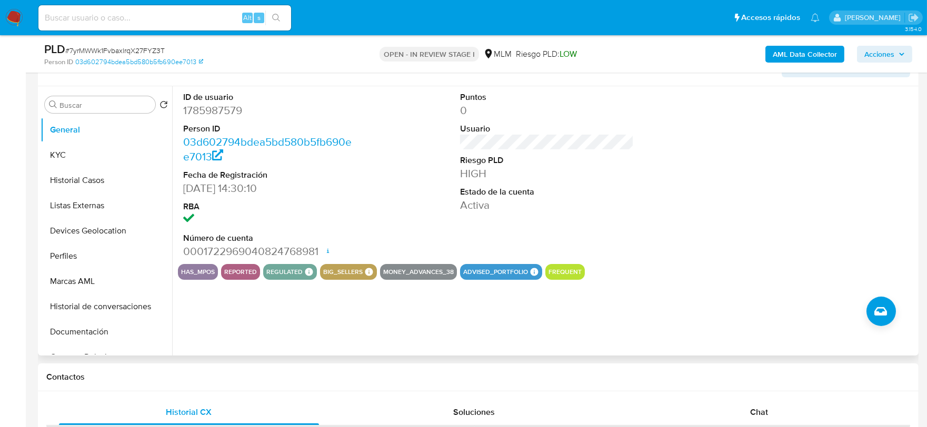
click at [609, 233] on div "Puntos 0 Usuario Riesgo PLD HIGH Estado de la cuenta Activa" at bounding box center [547, 175] width 185 height 178
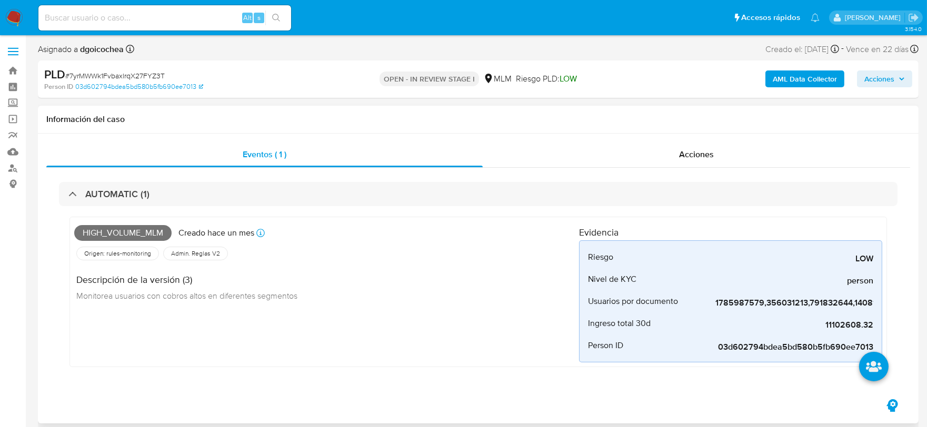
click at [481, 302] on div "Descripción de la versión (3) Monitorea usuarios con cobros altos en diferentes…" at bounding box center [326, 286] width 505 height 47
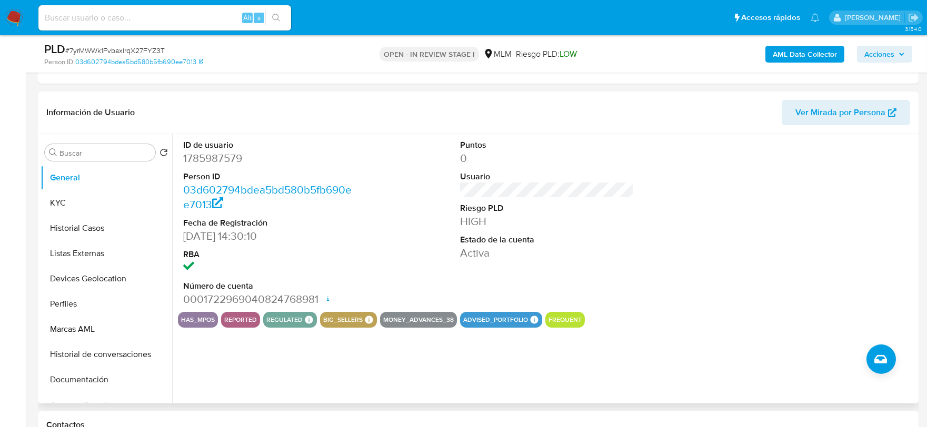
scroll to position [292, 0]
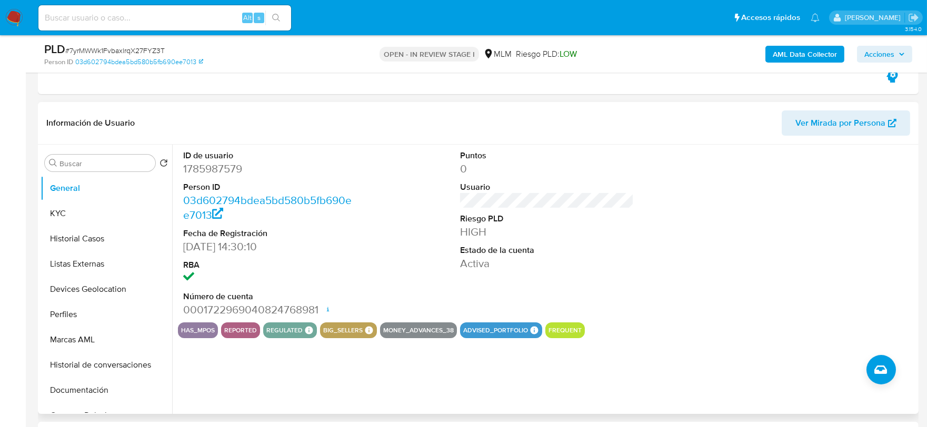
click at [682, 285] on div "ID de usuario 1785987579 Person ID 03d602794bdea5bd580b5fb690ee7013 Fecha de Re…" at bounding box center [547, 234] width 738 height 178
click at [59, 216] on button "KYC" at bounding box center [102, 213] width 123 height 25
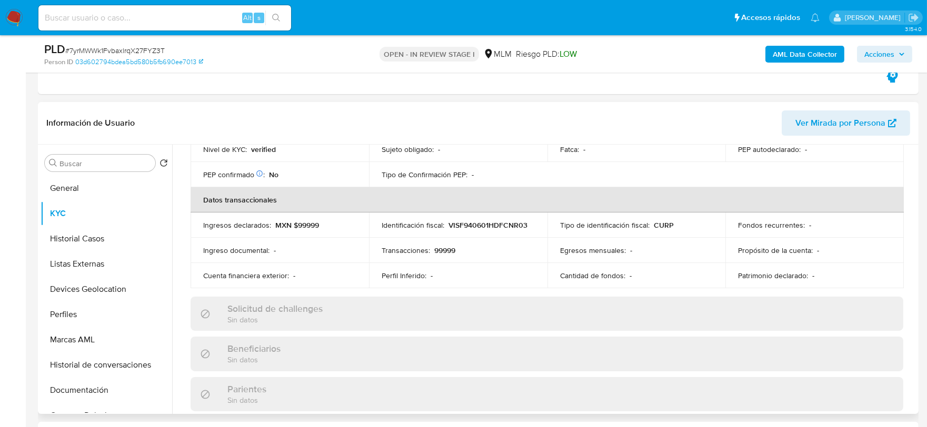
click at [180, 270] on div "Actualizado [DATE] Creado: [DATE] 13:30:24 Actualizado: [DATE] 02:23:59 Datos p…" at bounding box center [547, 333] width 738 height 911
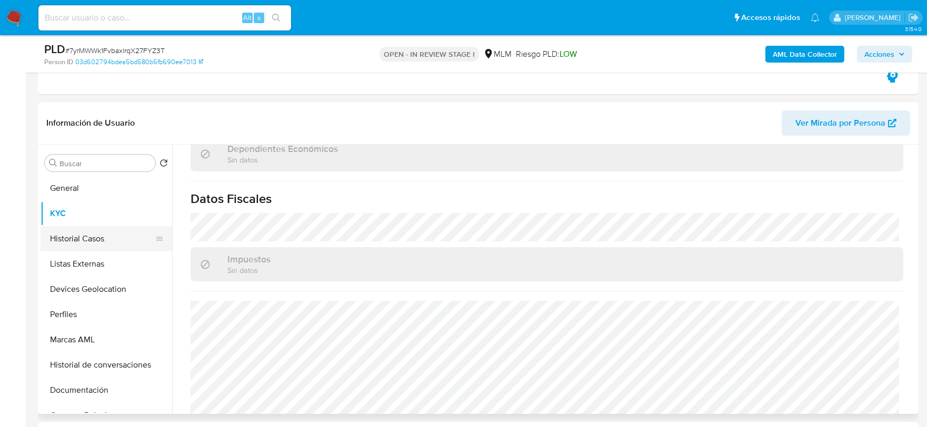
click at [96, 235] on button "Historial Casos" at bounding box center [102, 238] width 123 height 25
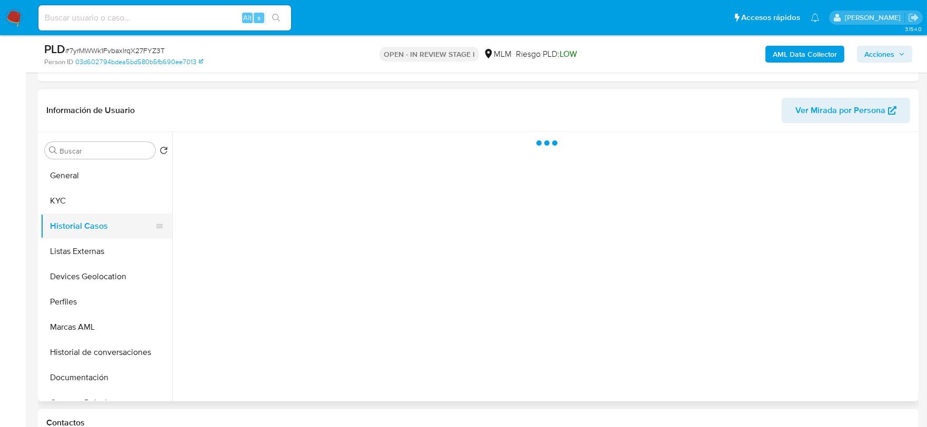
scroll to position [0, 0]
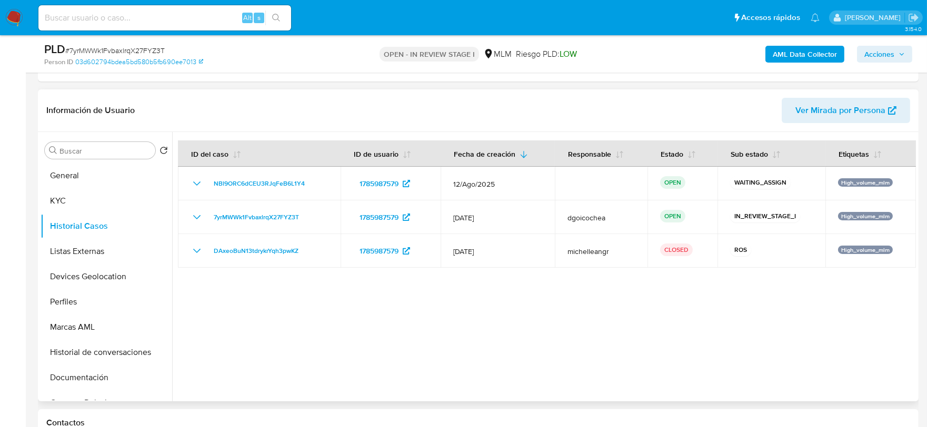
click at [291, 345] on div at bounding box center [543, 266] width 743 height 269
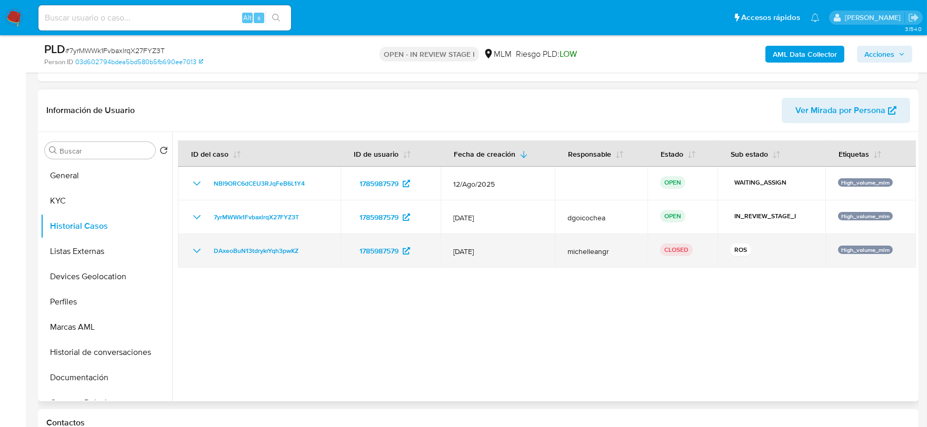
click at [195, 250] on icon "Mostrar/Ocultar" at bounding box center [196, 251] width 7 height 4
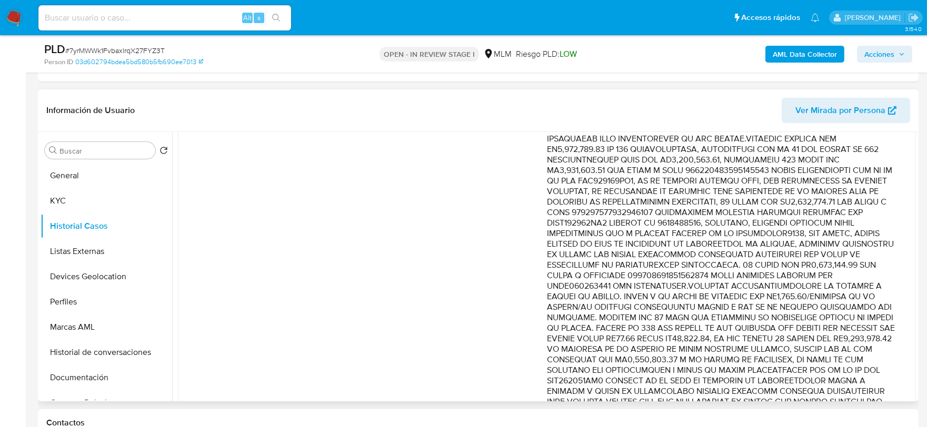
scroll to position [234, 0]
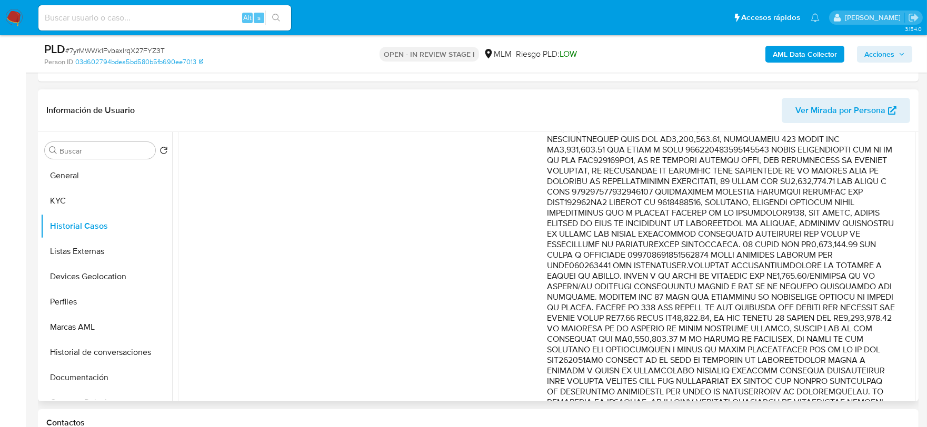
drag, startPoint x: 712, startPoint y: 307, endPoint x: 774, endPoint y: 339, distance: 69.7
click at [774, 339] on p "Comentario :" at bounding box center [721, 276] width 348 height 431
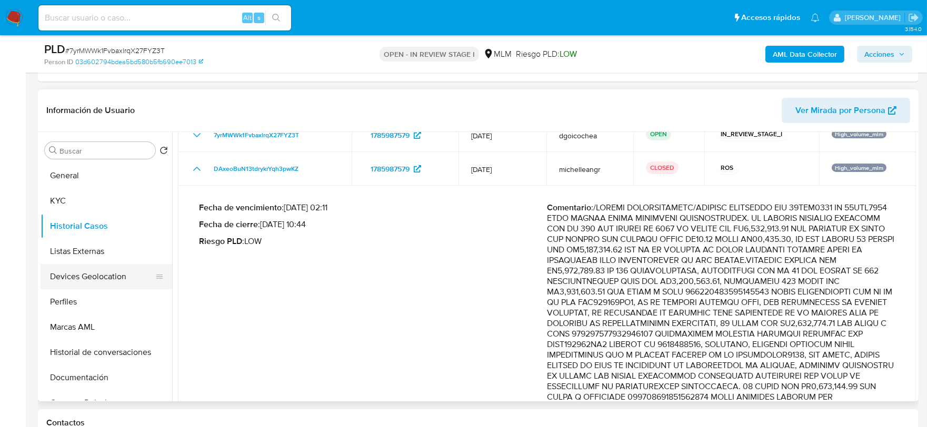
scroll to position [58, 0]
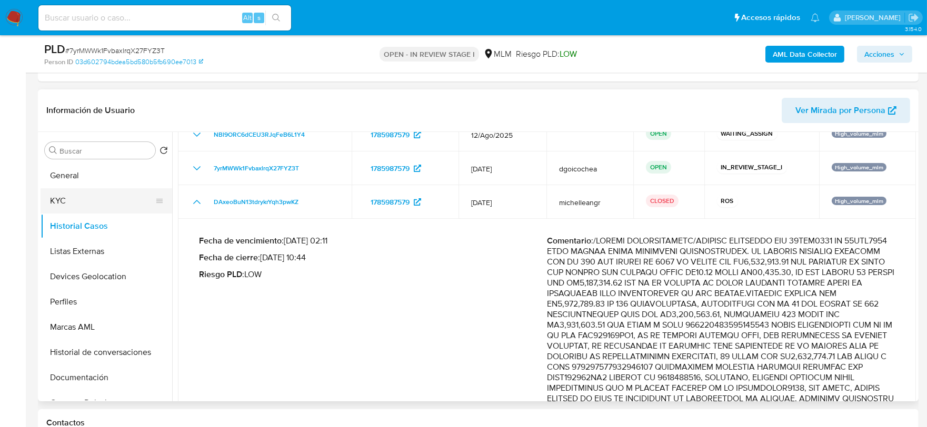
click at [80, 200] on button "KYC" at bounding box center [102, 200] width 123 height 25
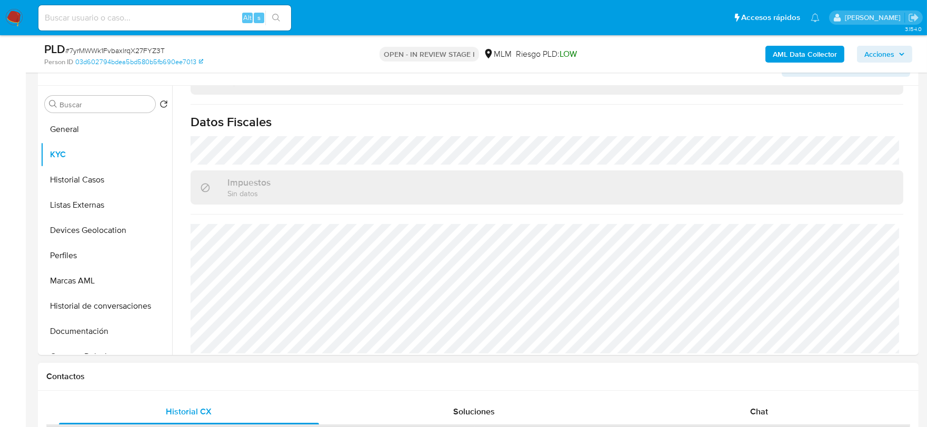
scroll to position [350, 0]
click at [75, 128] on button "General" at bounding box center [102, 129] width 123 height 25
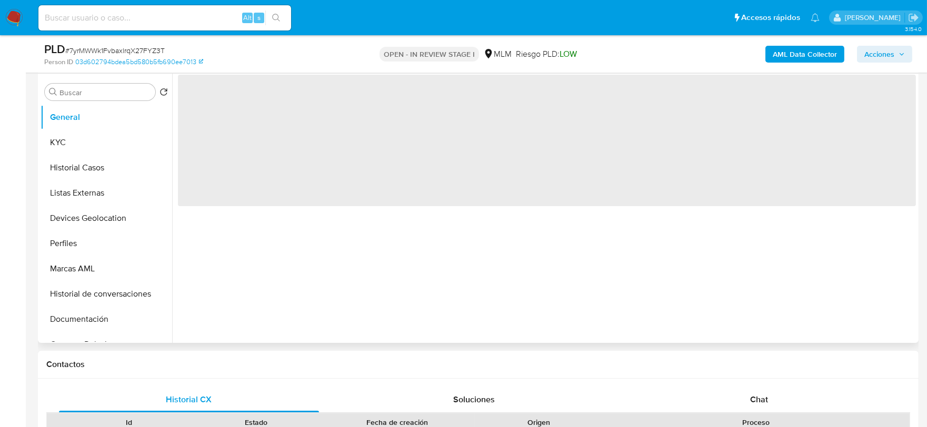
scroll to position [0, 0]
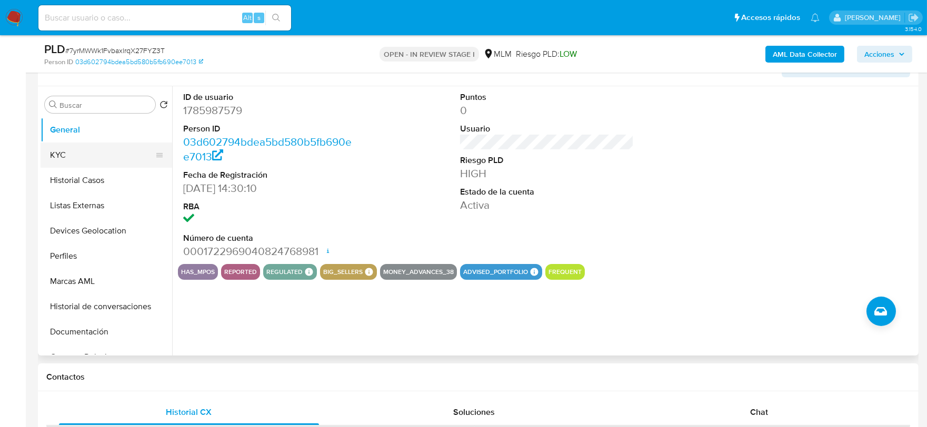
click at [98, 149] on button "KYC" at bounding box center [102, 155] width 123 height 25
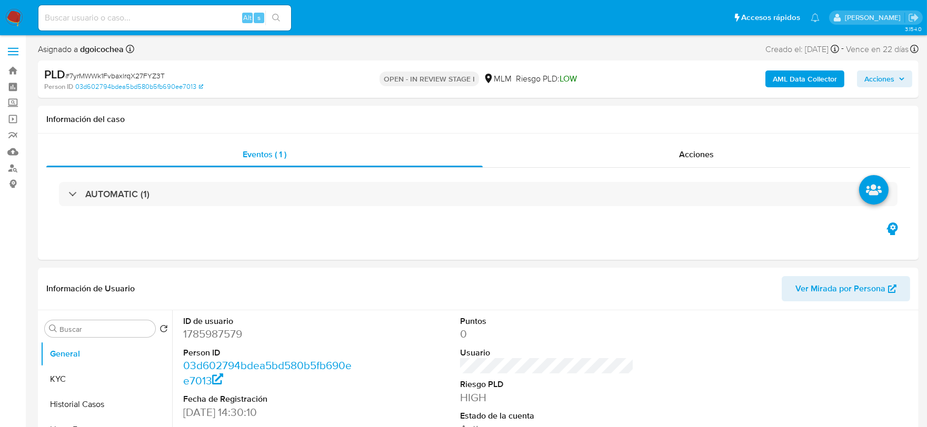
select select "10"
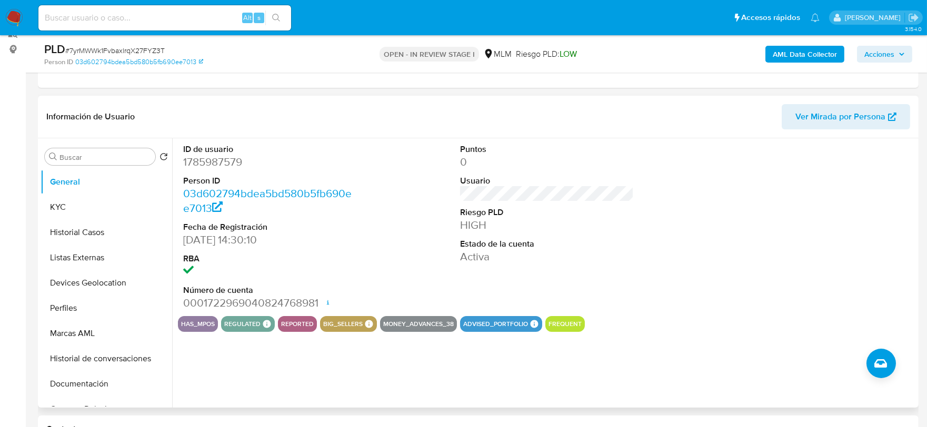
scroll to position [117, 0]
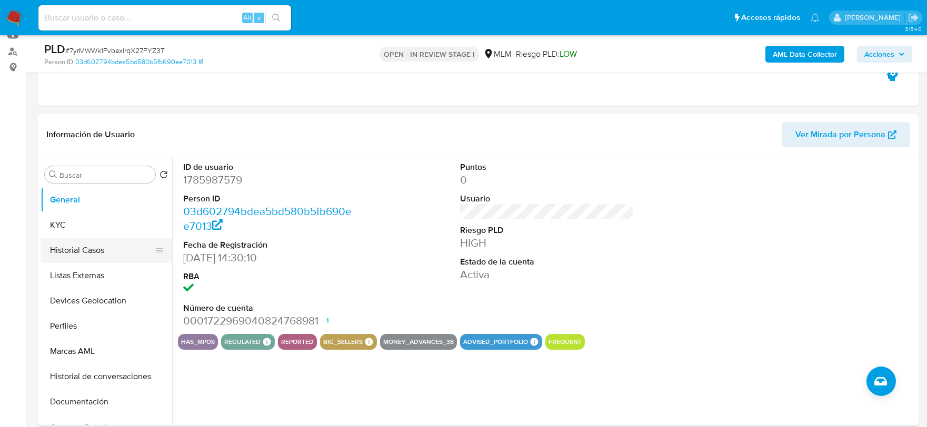
click at [105, 254] on button "Historial Casos" at bounding box center [102, 250] width 123 height 25
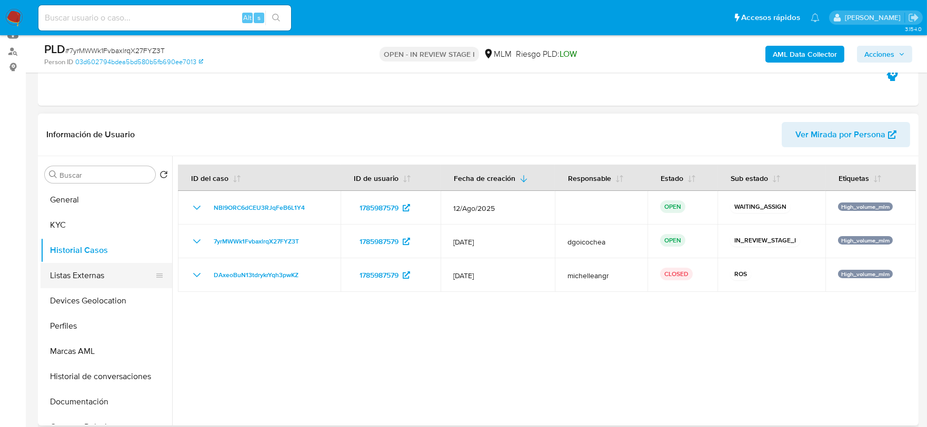
click at [92, 275] on button "Listas Externas" at bounding box center [102, 275] width 123 height 25
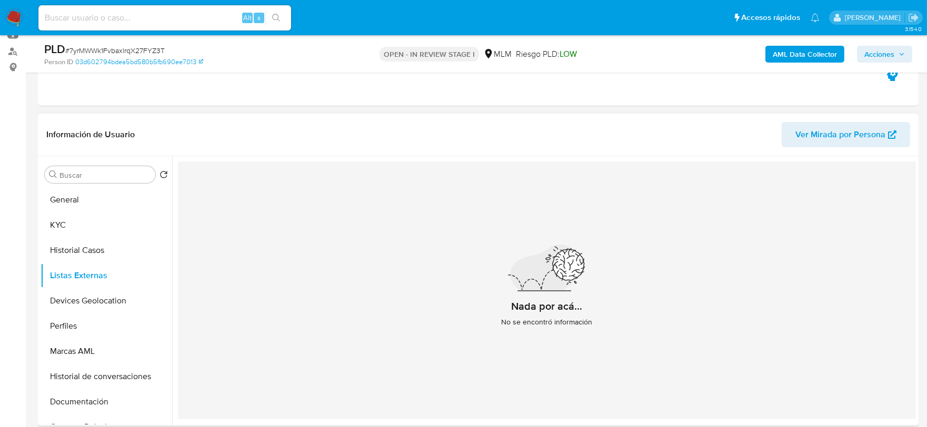
scroll to position [175, 0]
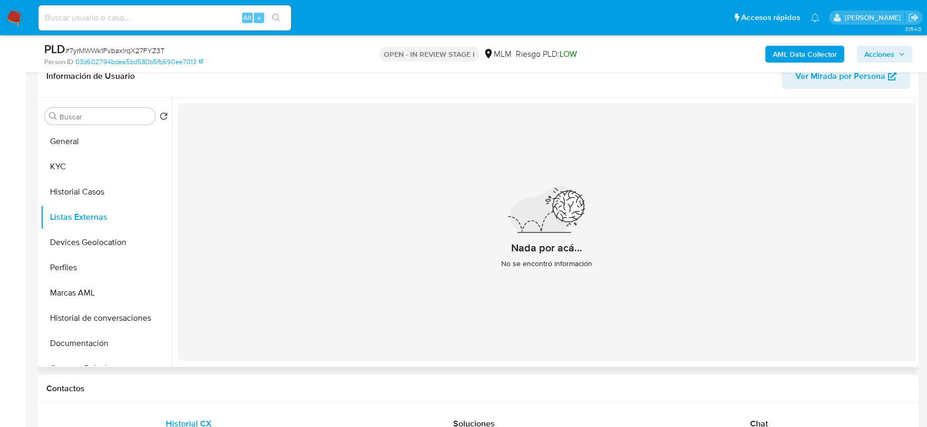
click at [390, 266] on div "Nada por acá... No se encontró información" at bounding box center [547, 232] width 738 height 258
click at [73, 244] on button "Devices Geolocation" at bounding box center [102, 242] width 123 height 25
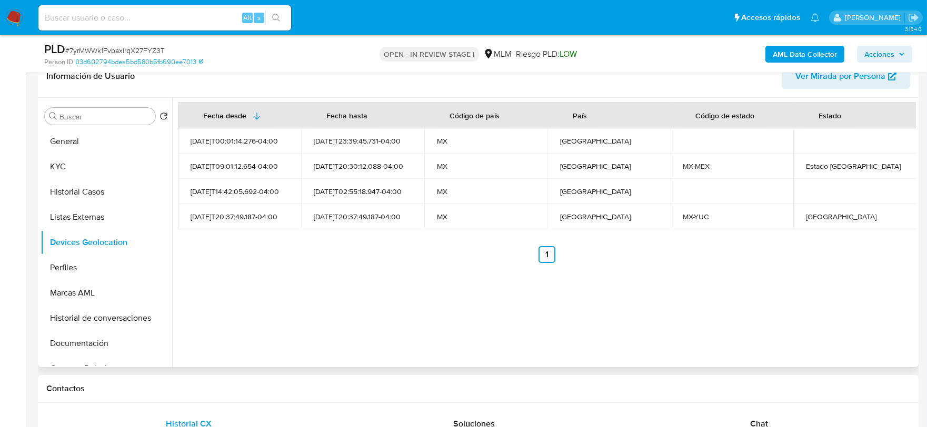
click at [318, 314] on div "Fecha desde Fecha hasta Código de país País Código de estado Estado 2024-07-10T…" at bounding box center [543, 232] width 743 height 269
click at [100, 266] on button "Perfiles" at bounding box center [102, 267] width 123 height 25
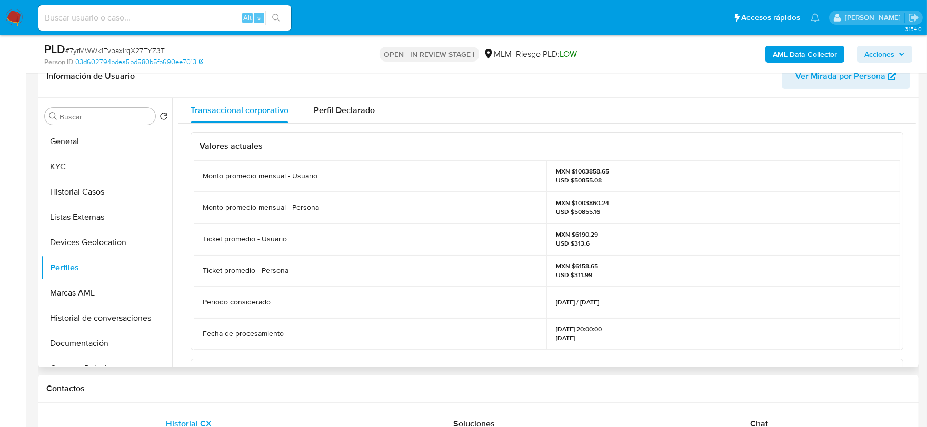
click at [188, 287] on div "Valores actuales Monto promedio mensual - Usuario MXN $1003858.65 USD $50855.08…" at bounding box center [547, 416] width 738 height 585
click at [83, 335] on button "Documentación" at bounding box center [102, 343] width 123 height 25
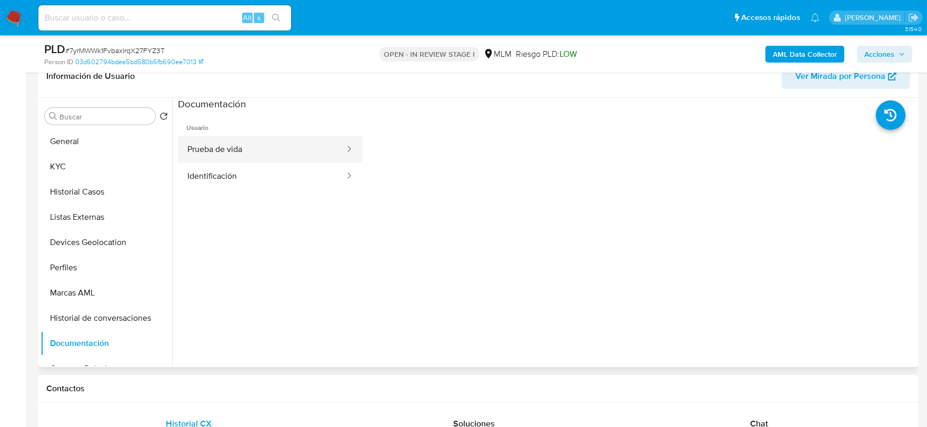
click at [271, 154] on button "Prueba de vida" at bounding box center [262, 149] width 168 height 27
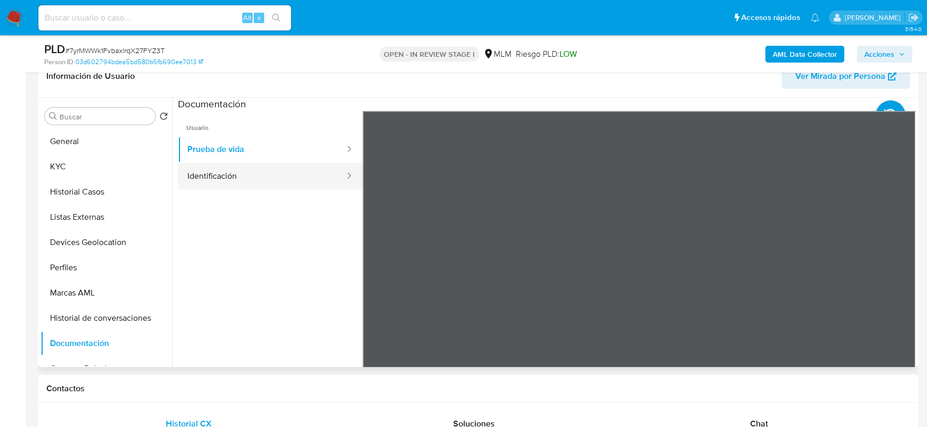
click at [249, 182] on button "Identificación" at bounding box center [262, 176] width 168 height 27
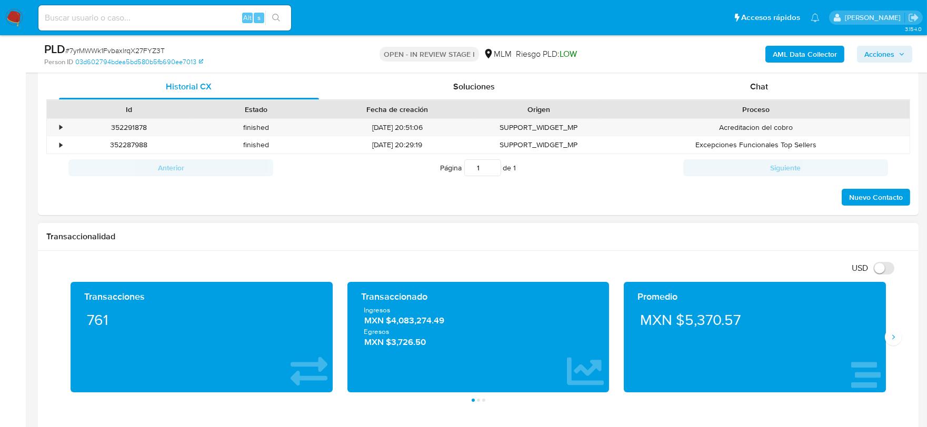
scroll to position [526, 0]
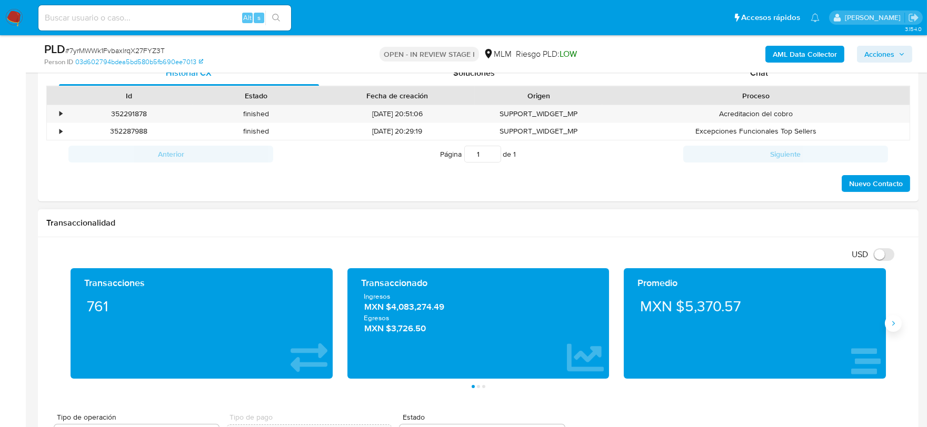
click at [892, 328] on icon "Siguiente" at bounding box center [893, 323] width 8 height 8
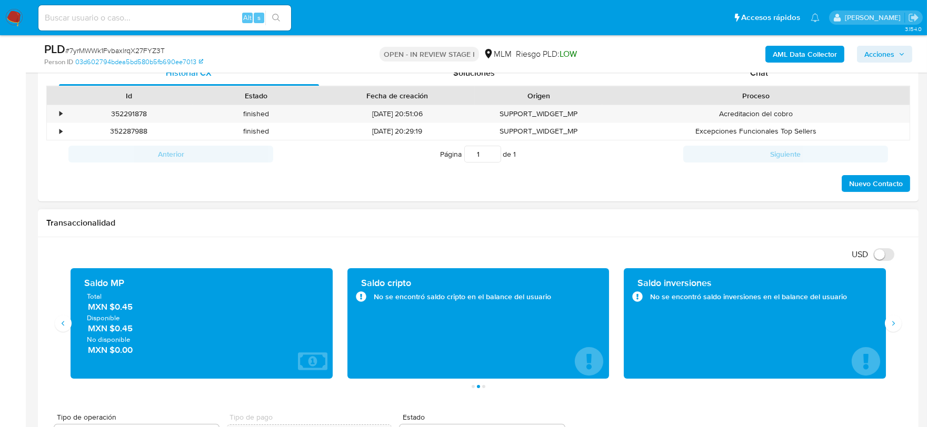
click at [454, 233] on div "Transaccionalidad" at bounding box center [478, 223] width 880 height 28
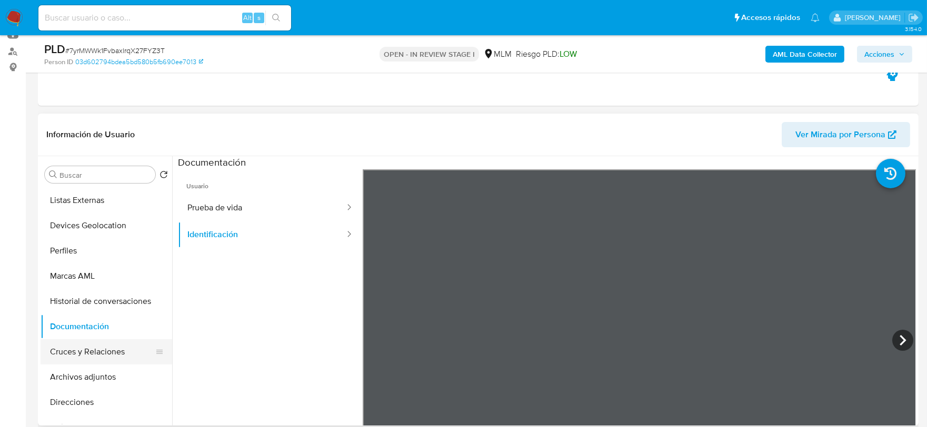
scroll to position [0, 0]
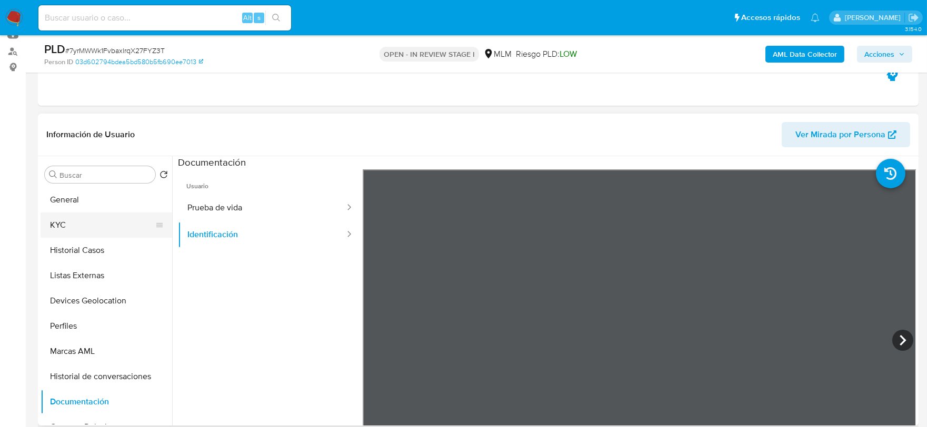
click at [101, 230] on button "KYC" at bounding box center [102, 225] width 123 height 25
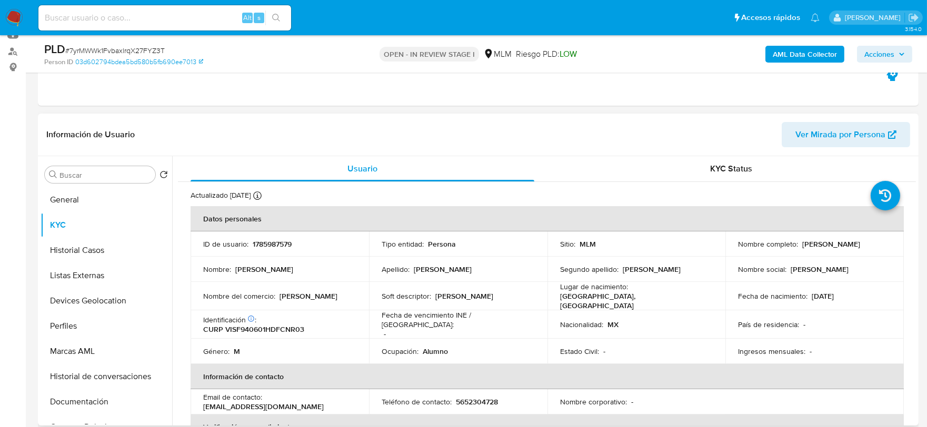
click at [293, 325] on p "CURP VISF940601HDFCNR03" at bounding box center [253, 329] width 101 height 9
copy p "VISF940601HDFCNR03"
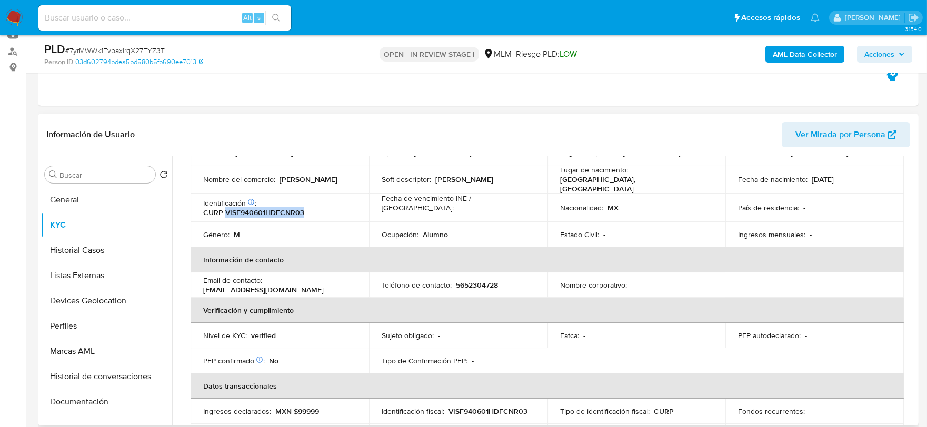
scroll to position [175, 0]
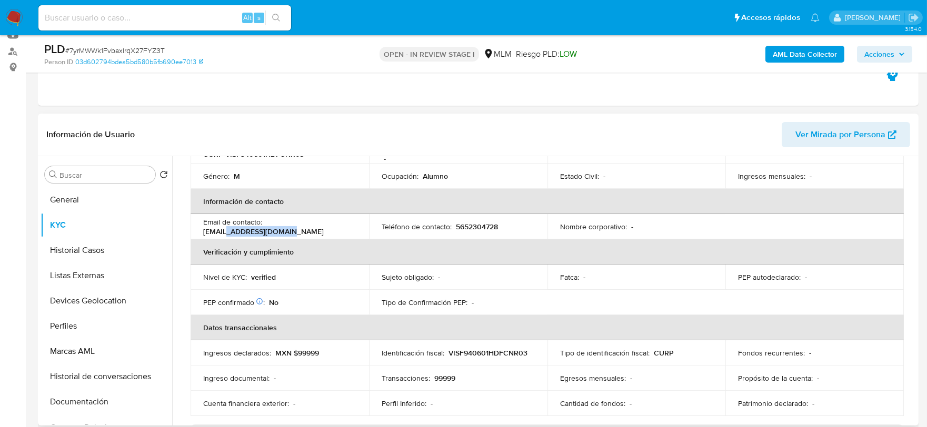
drag, startPoint x: 300, startPoint y: 227, endPoint x: 225, endPoint y: 224, distance: 75.8
click at [224, 224] on div "Email de contacto : pancho7094@hotmail.com" at bounding box center [279, 226] width 153 height 19
click at [81, 244] on button "Historial Casos" at bounding box center [102, 250] width 123 height 25
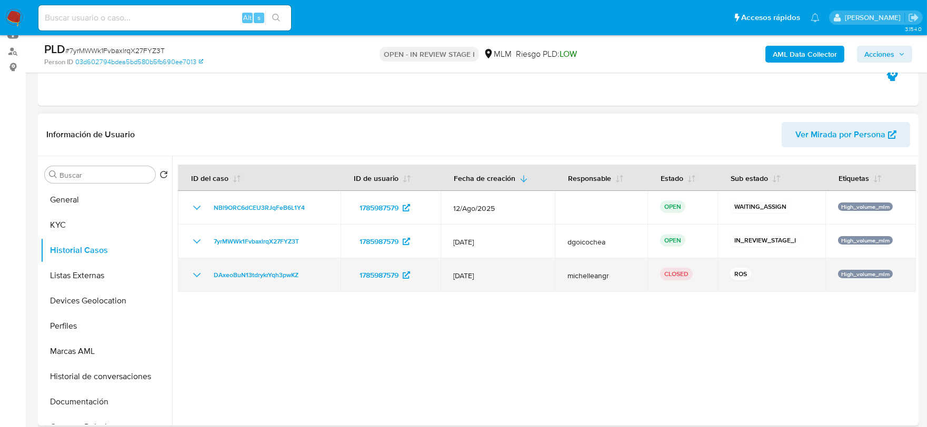
click at [200, 271] on icon "Mostrar/Ocultar" at bounding box center [196, 275] width 13 height 13
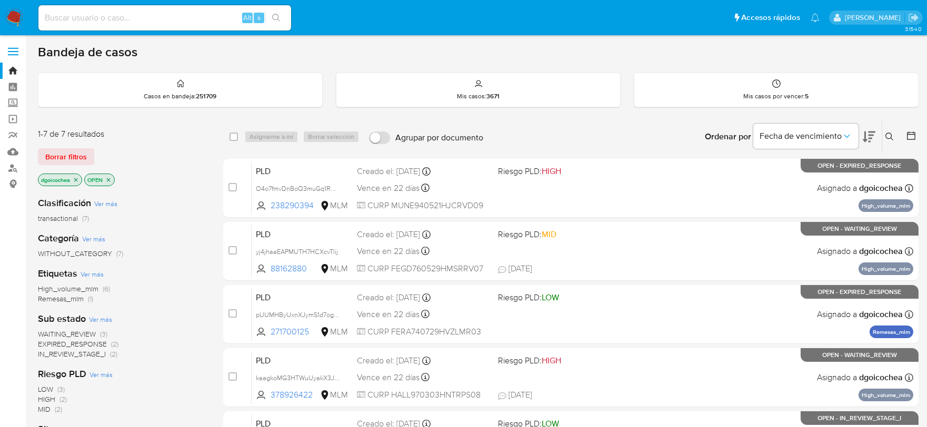
click at [80, 351] on span "IN_REVIEW_STAGE_I" at bounding box center [72, 354] width 68 height 11
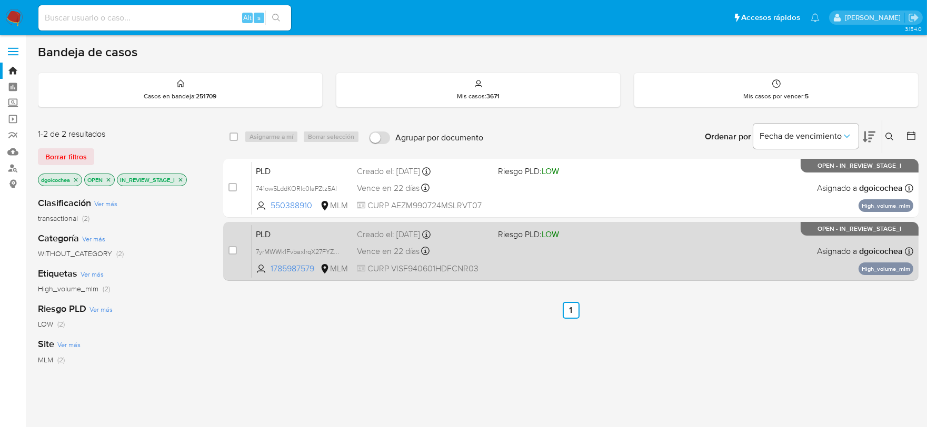
click at [263, 234] on span "PLD" at bounding box center [302, 234] width 93 height 14
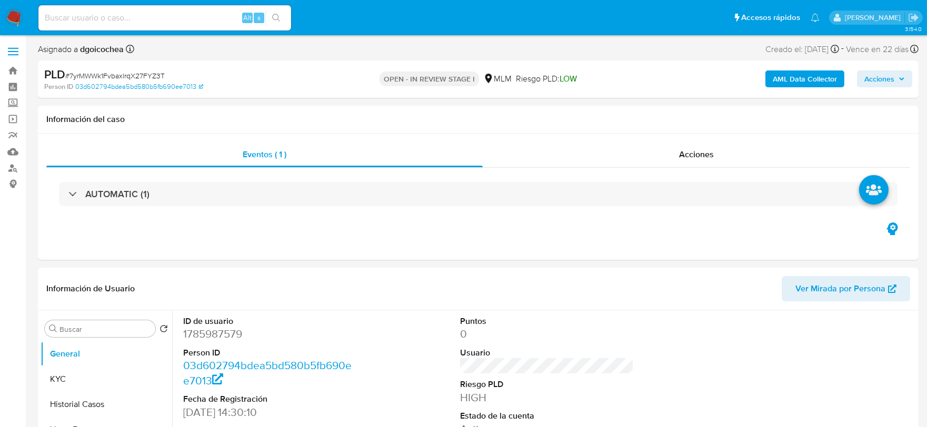
select select "10"
